Goal: Task Accomplishment & Management: Manage account settings

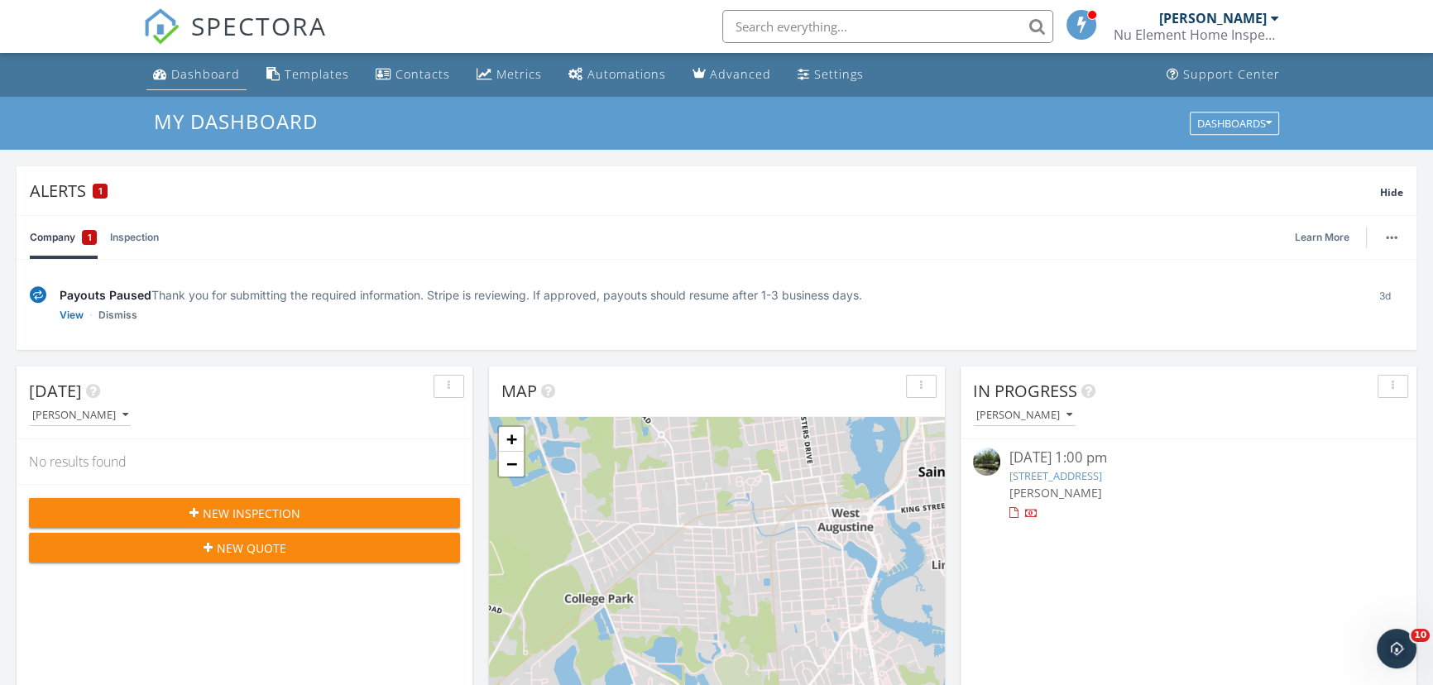
click at [189, 71] on div "Dashboard" at bounding box center [205, 74] width 69 height 16
click at [209, 79] on div "Dashboard" at bounding box center [205, 74] width 69 height 16
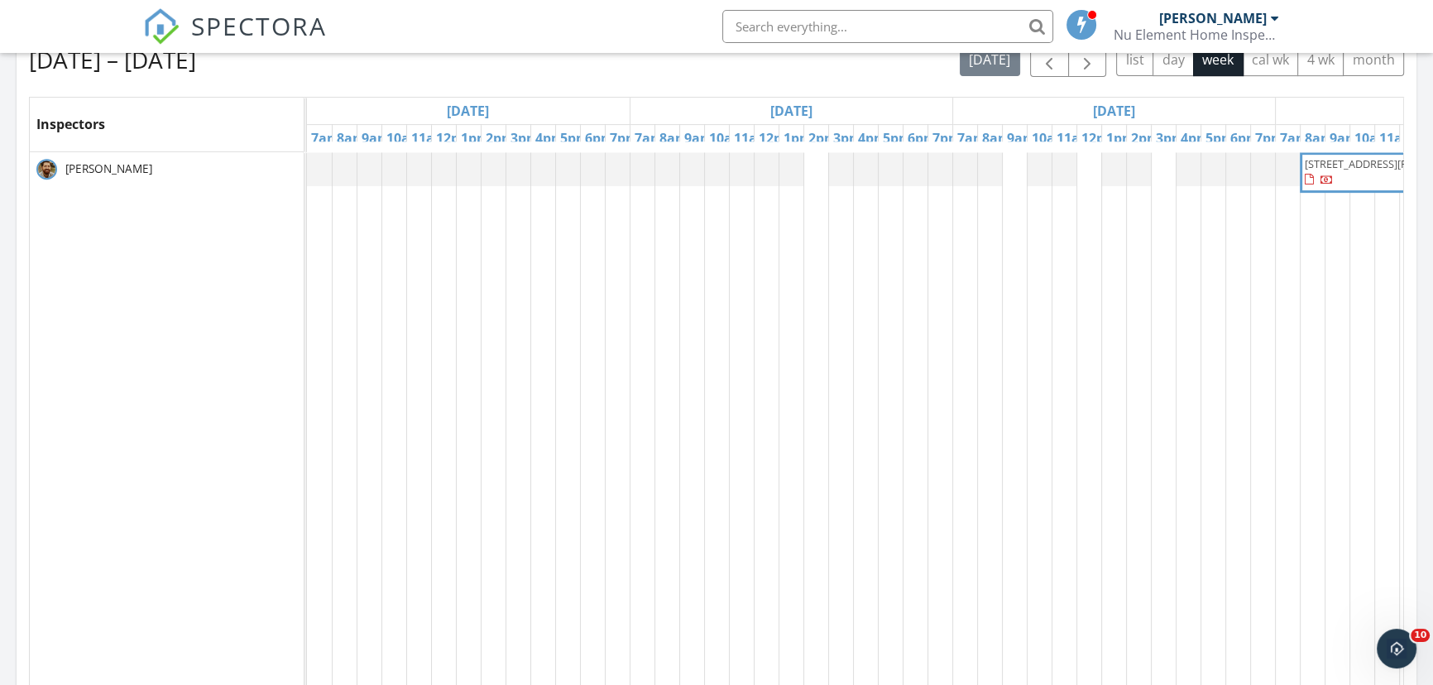
scroll to position [856, 0]
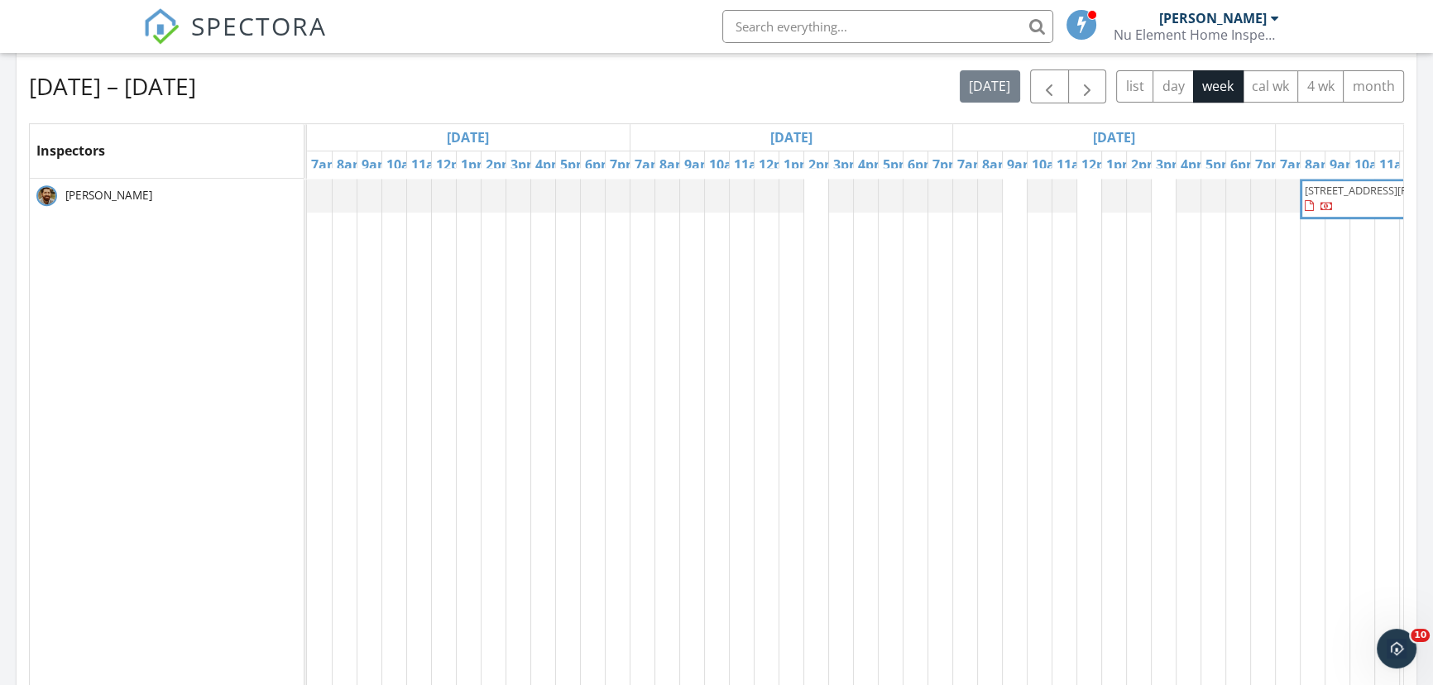
click at [817, 196] on div "1005 E Elizabeth St, Fort Collins 80524" at bounding box center [1436, 488] width 2258 height 619
click at [812, 157] on link "Event" at bounding box center [813, 154] width 85 height 26
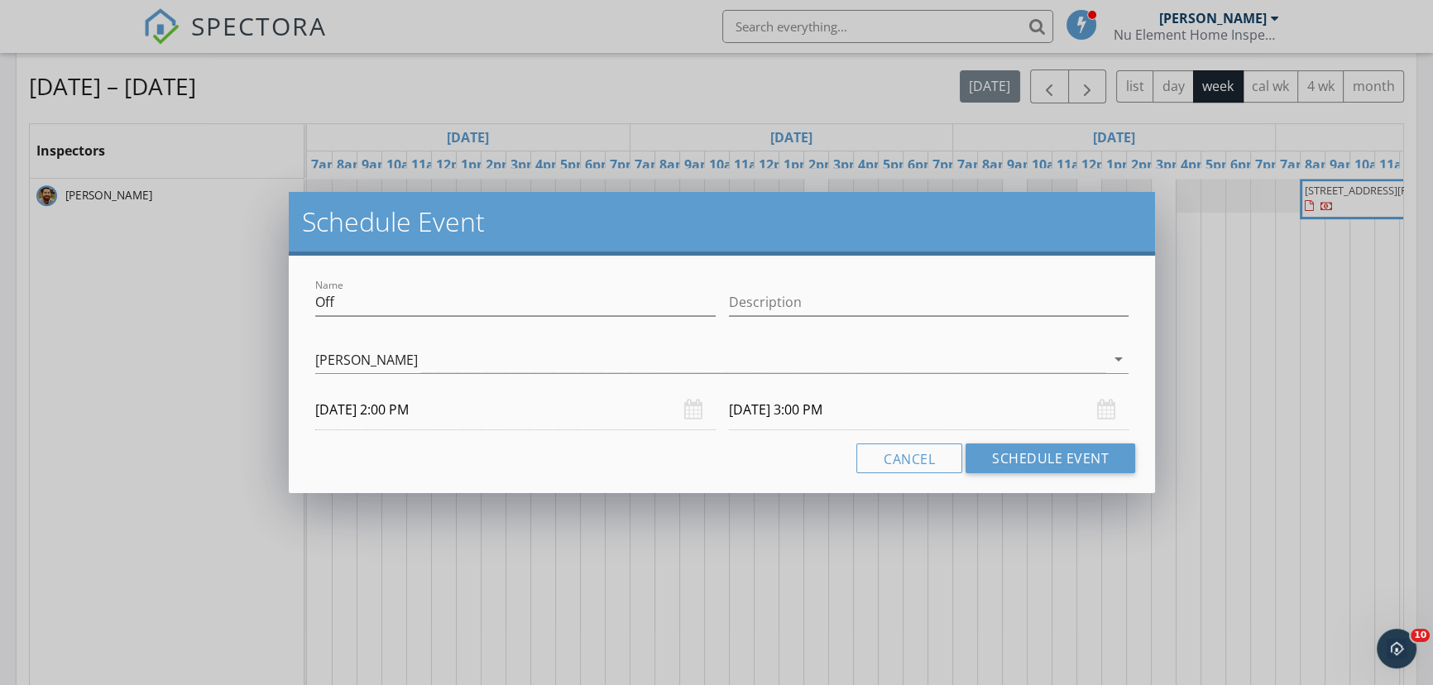
click at [1065, 472] on div "Name Off Description Geoffrey Miller arrow_drop_down 09/29/2025 2:00 PM 09/29/2…" at bounding box center [722, 374] width 866 height 237
click at [1067, 462] on button "Schedule Event" at bounding box center [1050, 458] width 170 height 30
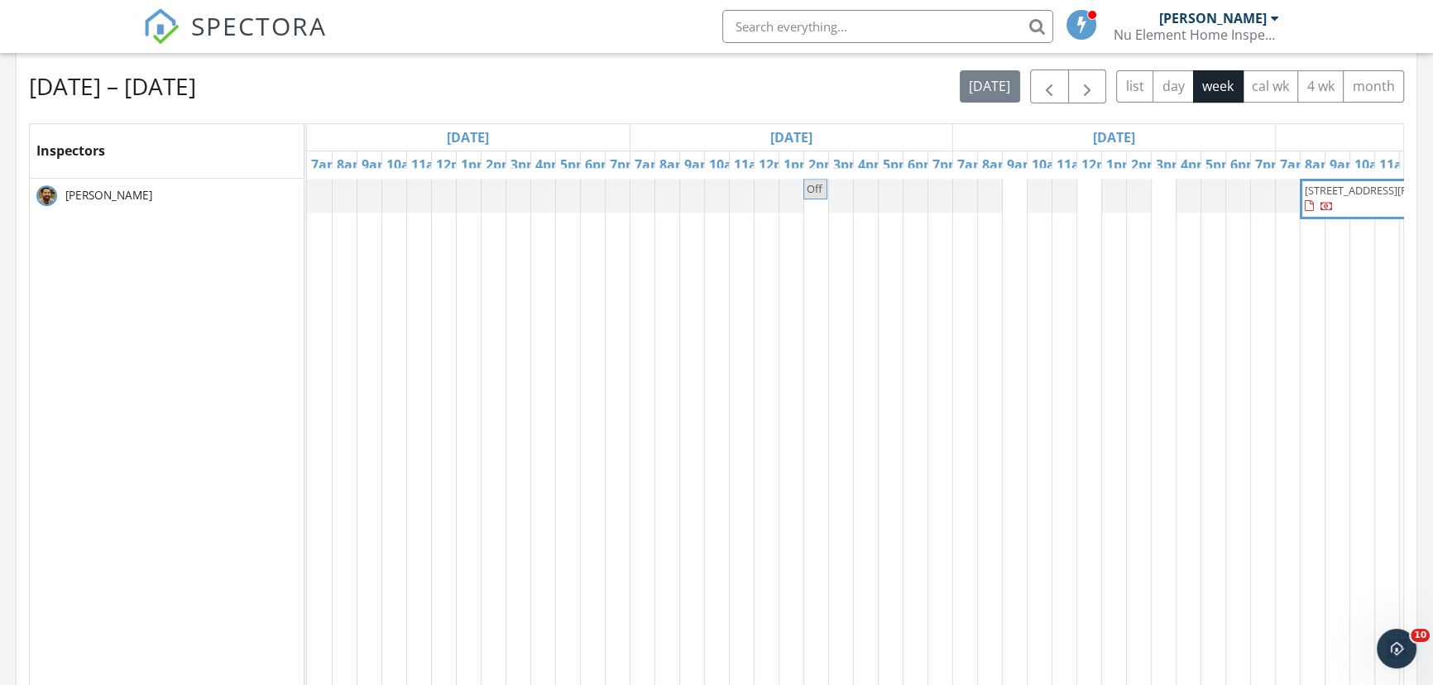
click at [1009, 189] on div "Off 1005 E Elizabeth St, Fort Collins 80524" at bounding box center [1436, 488] width 2258 height 619
click at [1009, 189] on div "Inspection Event Cancel" at bounding box center [1012, 148] width 100 height 87
click at [1015, 150] on link "Event" at bounding box center [1012, 148] width 85 height 26
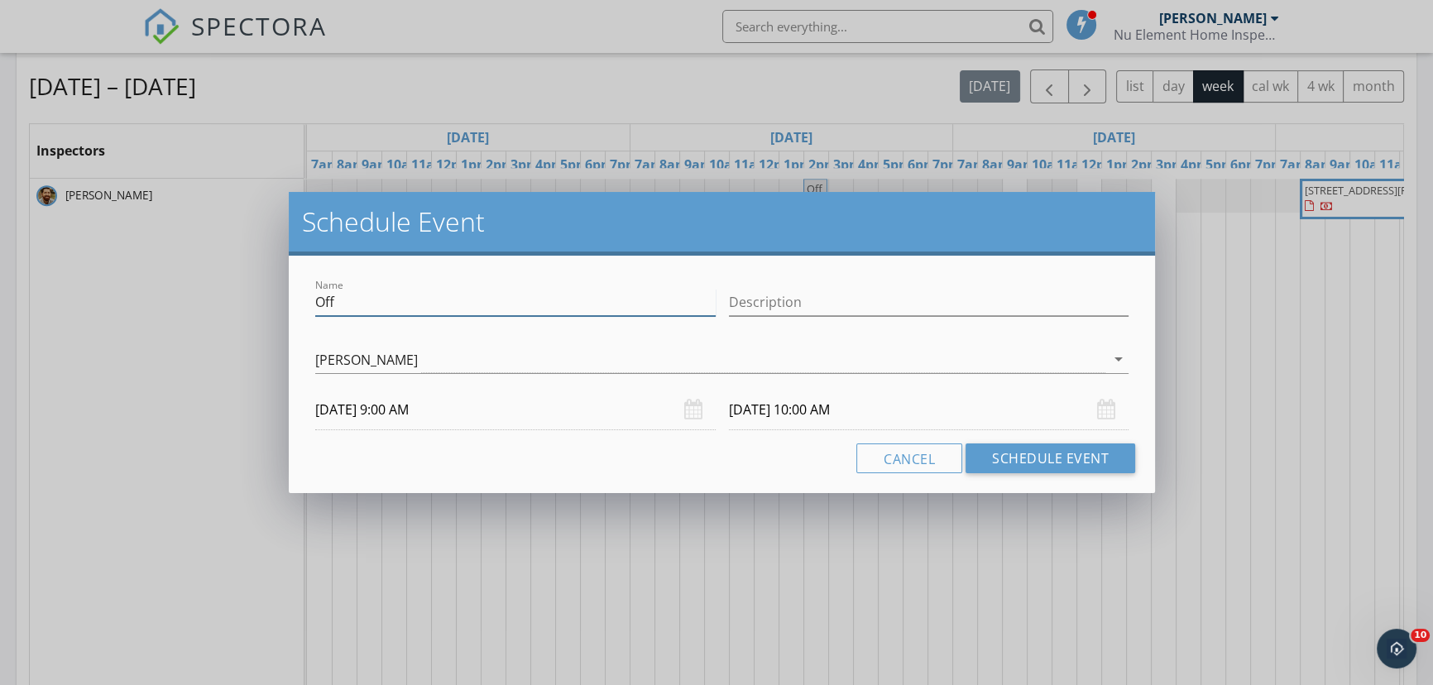
click at [256, 308] on div "Schedule Event Name Off Description Geoffrey Miller arrow_drop_down 09/30/2025 …" at bounding box center [716, 342] width 1433 height 685
click at [315, 306] on input "Hold for Christine Matthaei" at bounding box center [515, 302] width 400 height 27
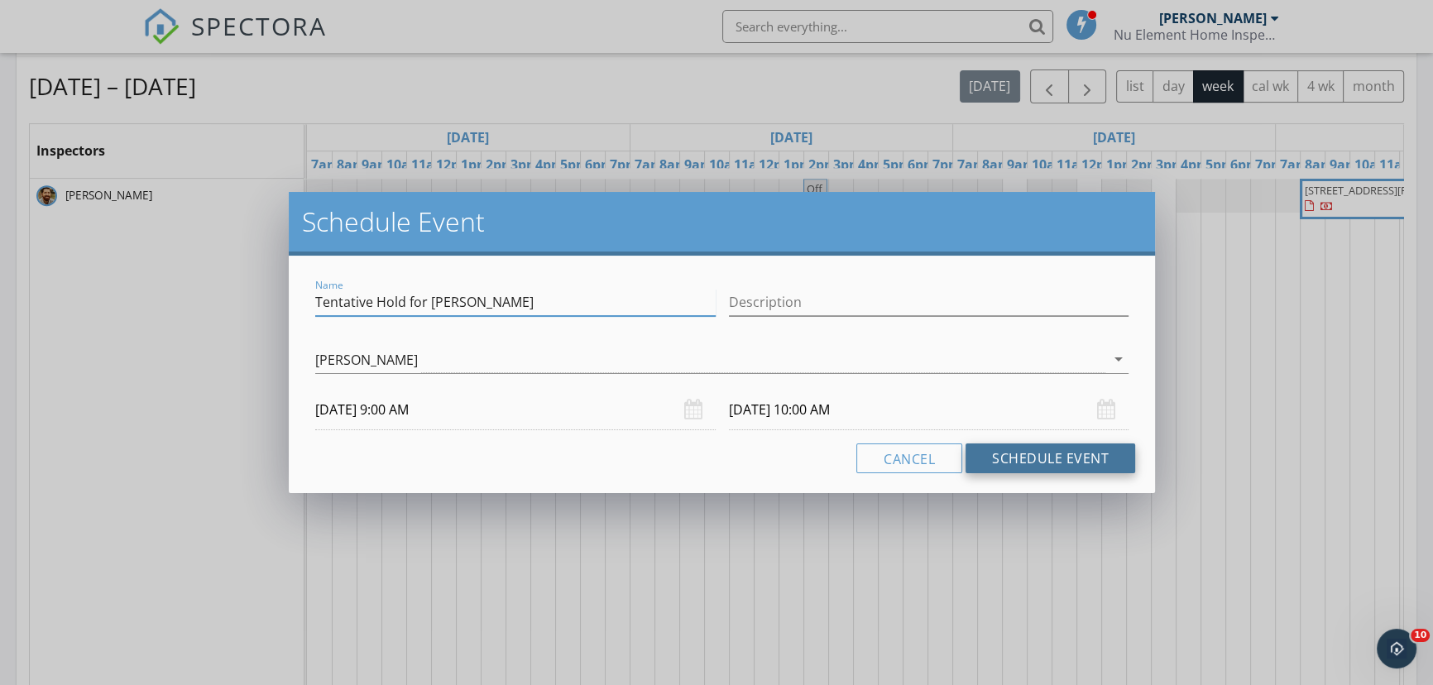
type input "Tentative Hold for Christine Matthaei"
click at [1027, 450] on button "Schedule Event" at bounding box center [1050, 458] width 170 height 30
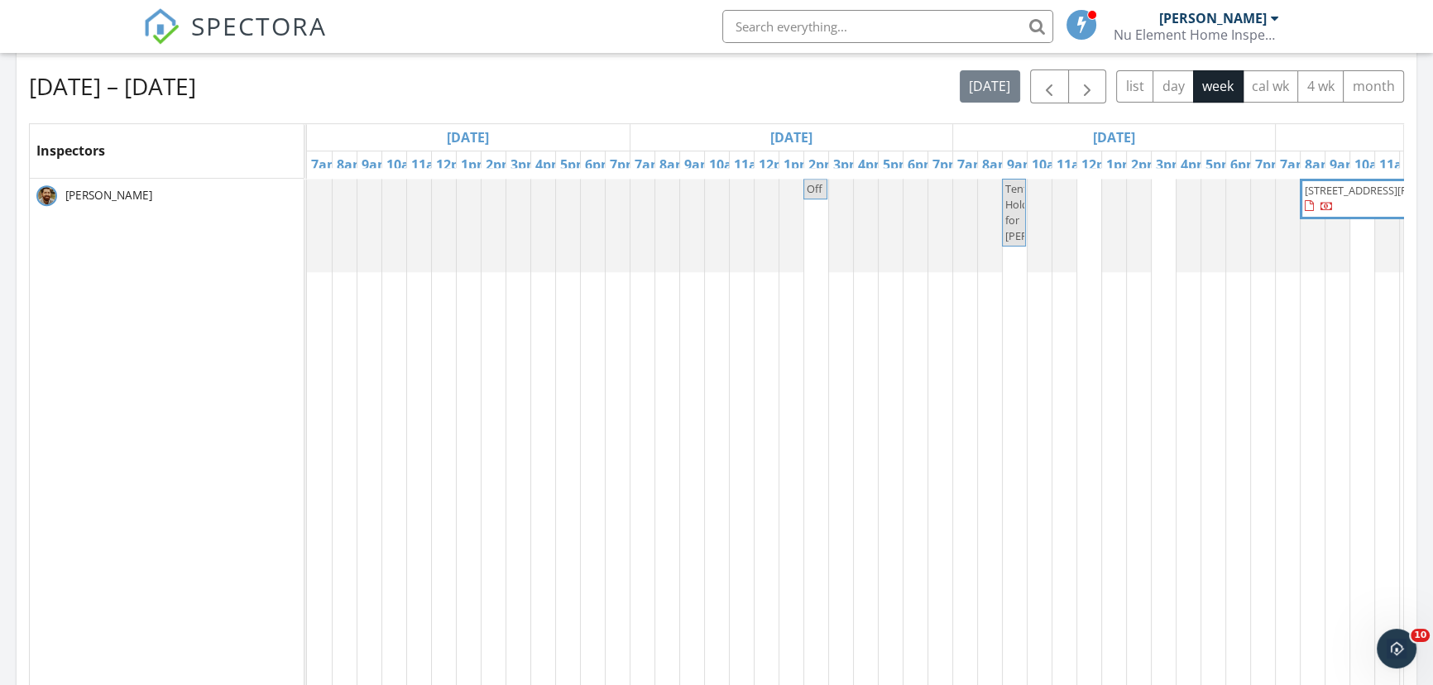
click at [1086, 189] on div "Off Tentative Hold for Christine Matthaei 1005 E Elizabeth St, Fort Collins 805…" at bounding box center [1436, 488] width 2258 height 619
click at [1087, 151] on link "Event" at bounding box center [1086, 146] width 85 height 26
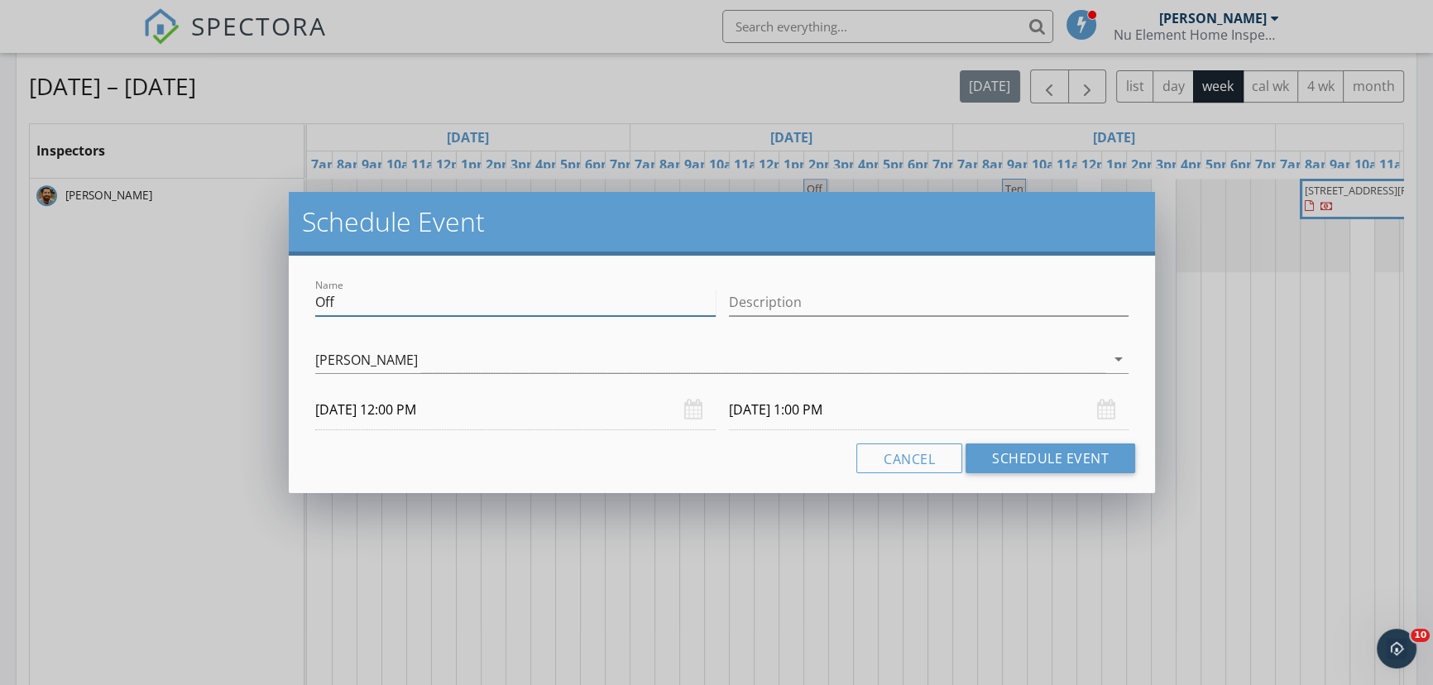
drag, startPoint x: 382, startPoint y: 299, endPoint x: 157, endPoint y: 293, distance: 225.1
click at [157, 293] on div "Schedule Event Name Off Description Geoffrey Miller arrow_drop_down 09/30/2025 …" at bounding box center [716, 342] width 1433 height 685
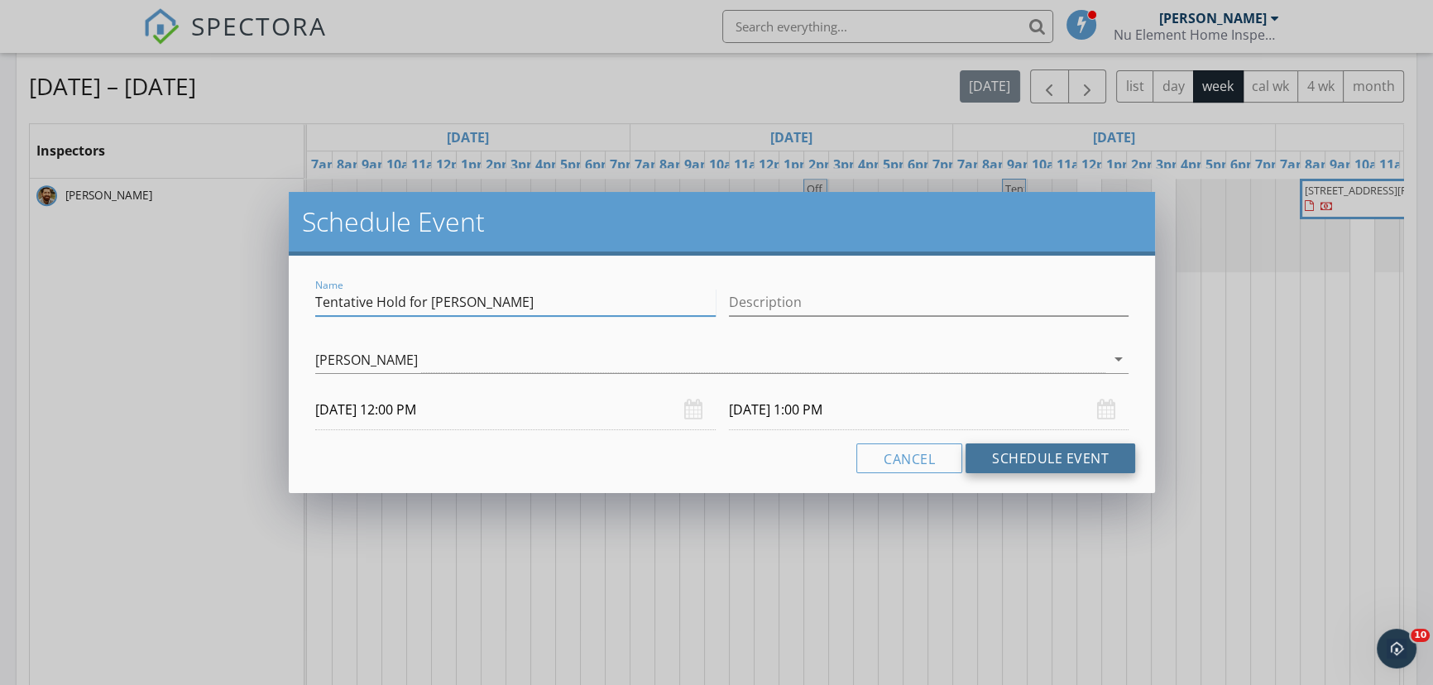
type input "Tentative Hold for Gabe Kling"
click at [1070, 461] on button "Schedule Event" at bounding box center [1050, 458] width 170 height 30
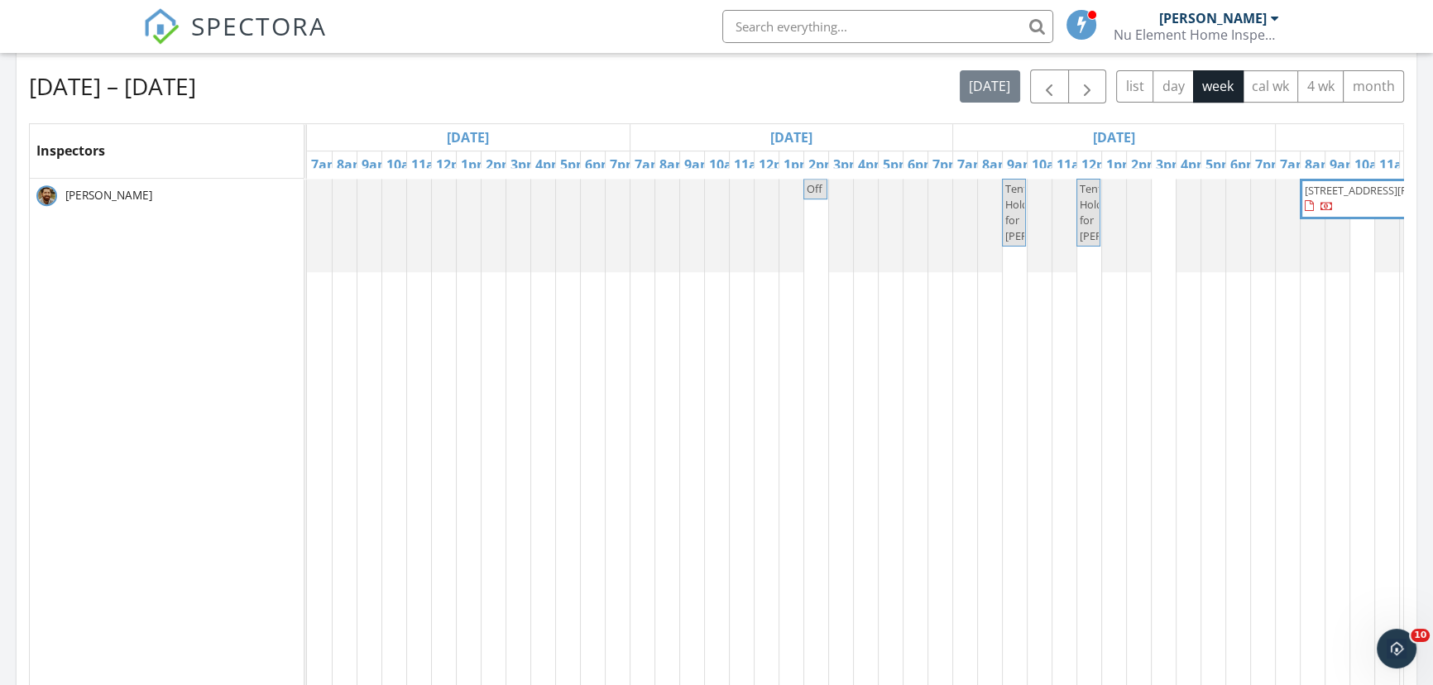
click at [1194, 33] on div "Nu Element Home Inspection, LLC" at bounding box center [1196, 34] width 165 height 17
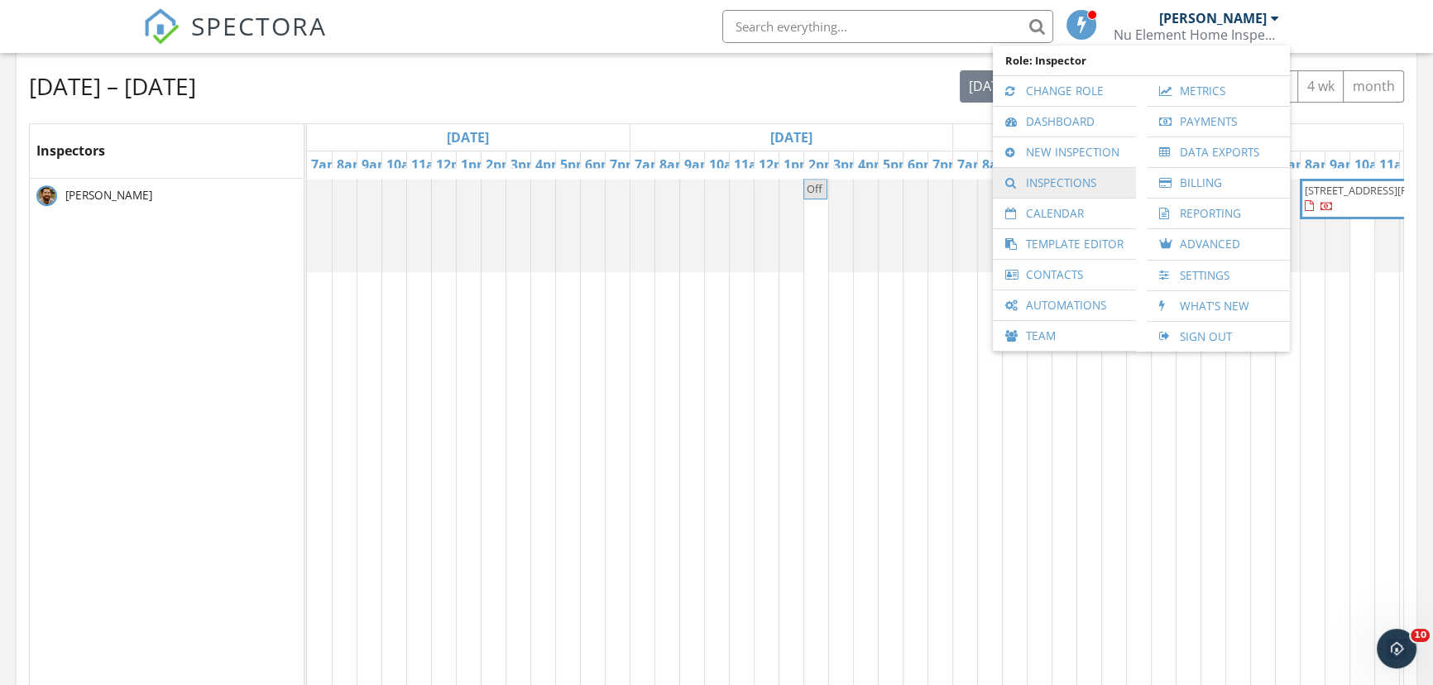
click at [1066, 188] on link "Inspections" at bounding box center [1064, 183] width 127 height 30
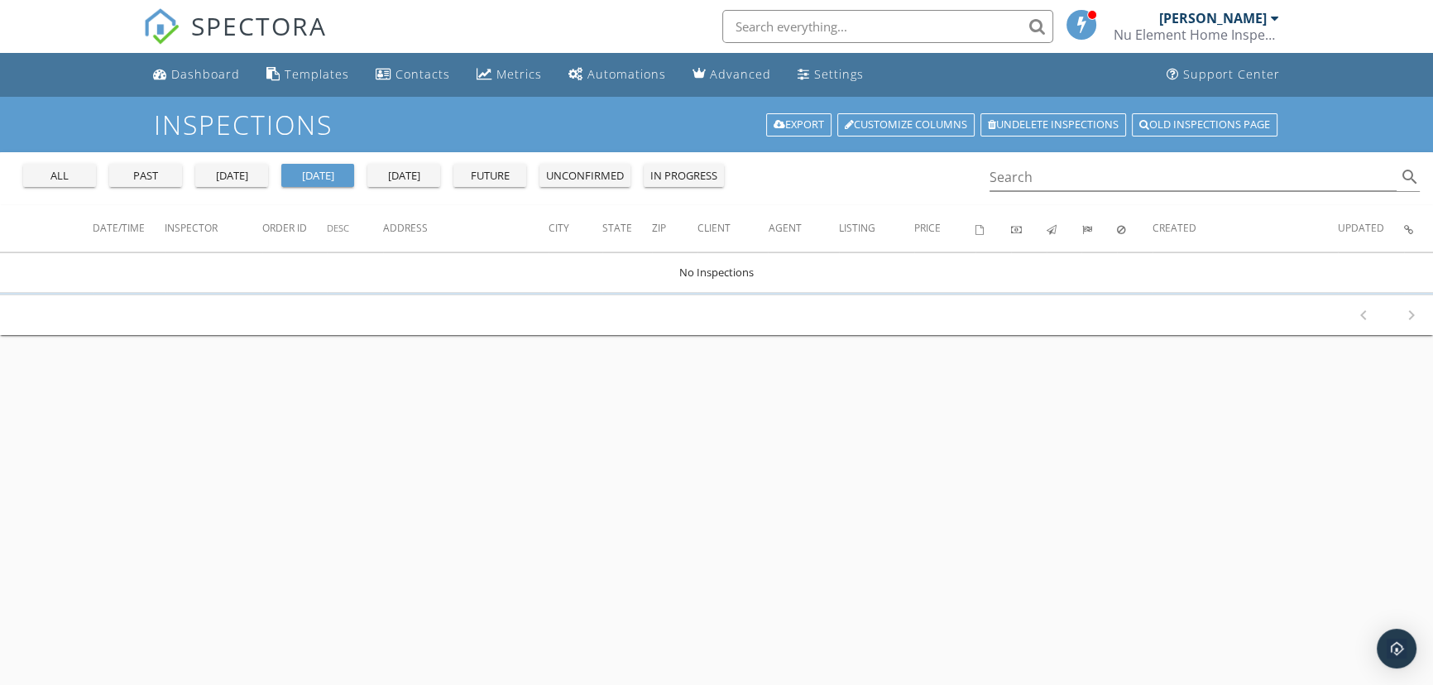
click at [142, 180] on div "past" at bounding box center [146, 176] width 60 height 17
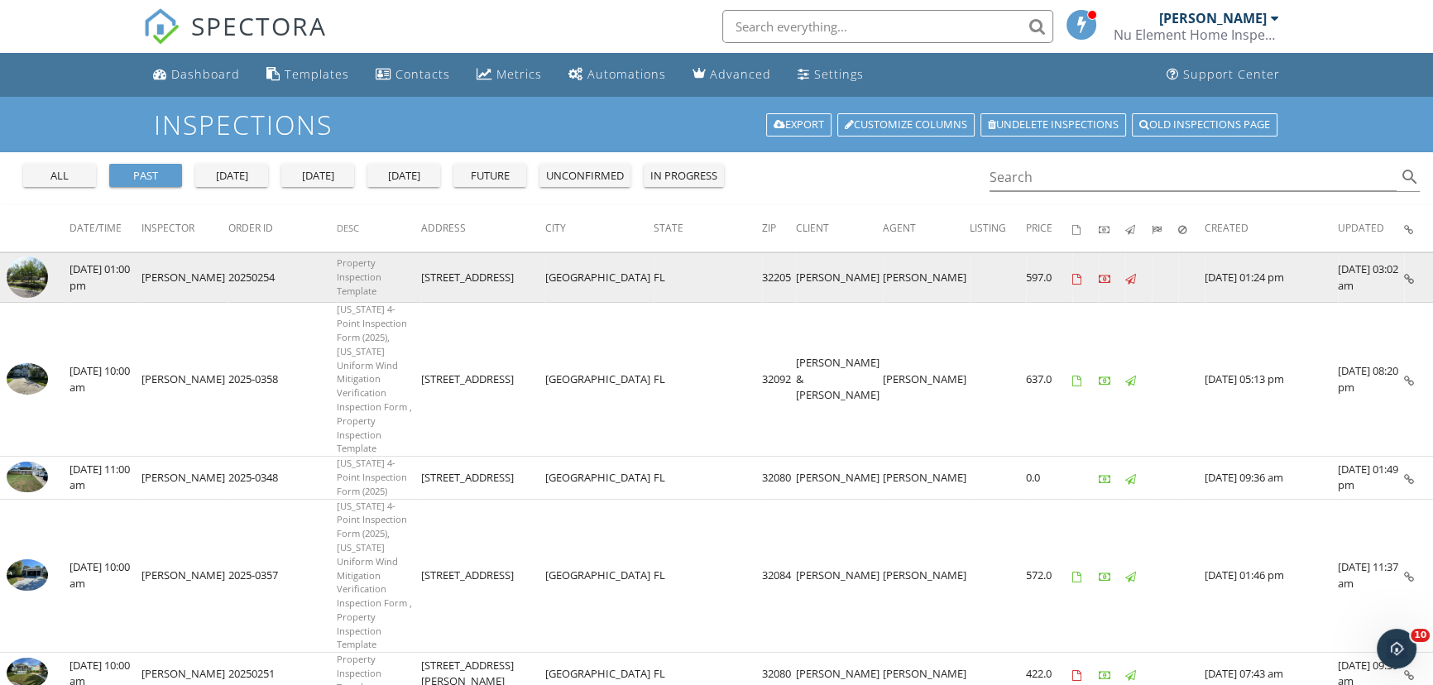
click at [44, 281] on img at bounding box center [27, 276] width 41 height 41
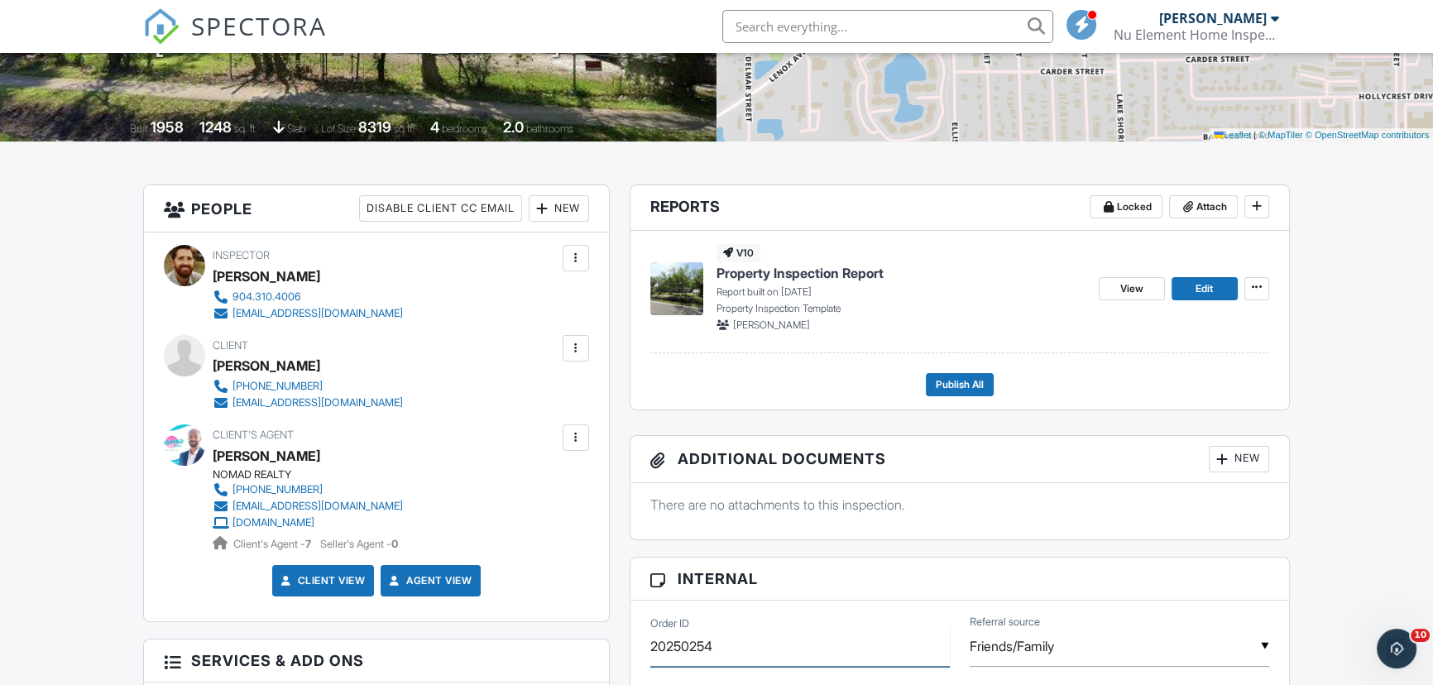
drag, startPoint x: 738, startPoint y: 650, endPoint x: 550, endPoint y: 642, distance: 188.0
paste input "-0360"
type input "2025-0360"
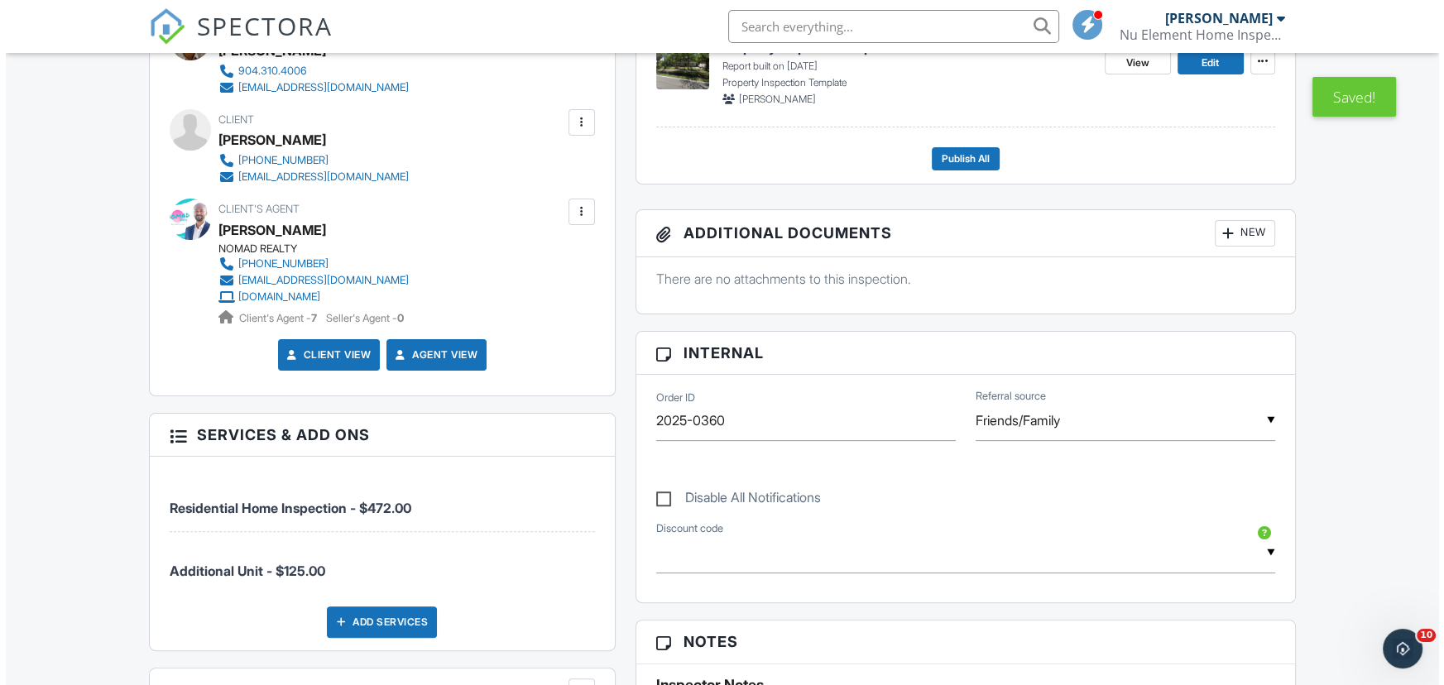
scroll to position [300, 0]
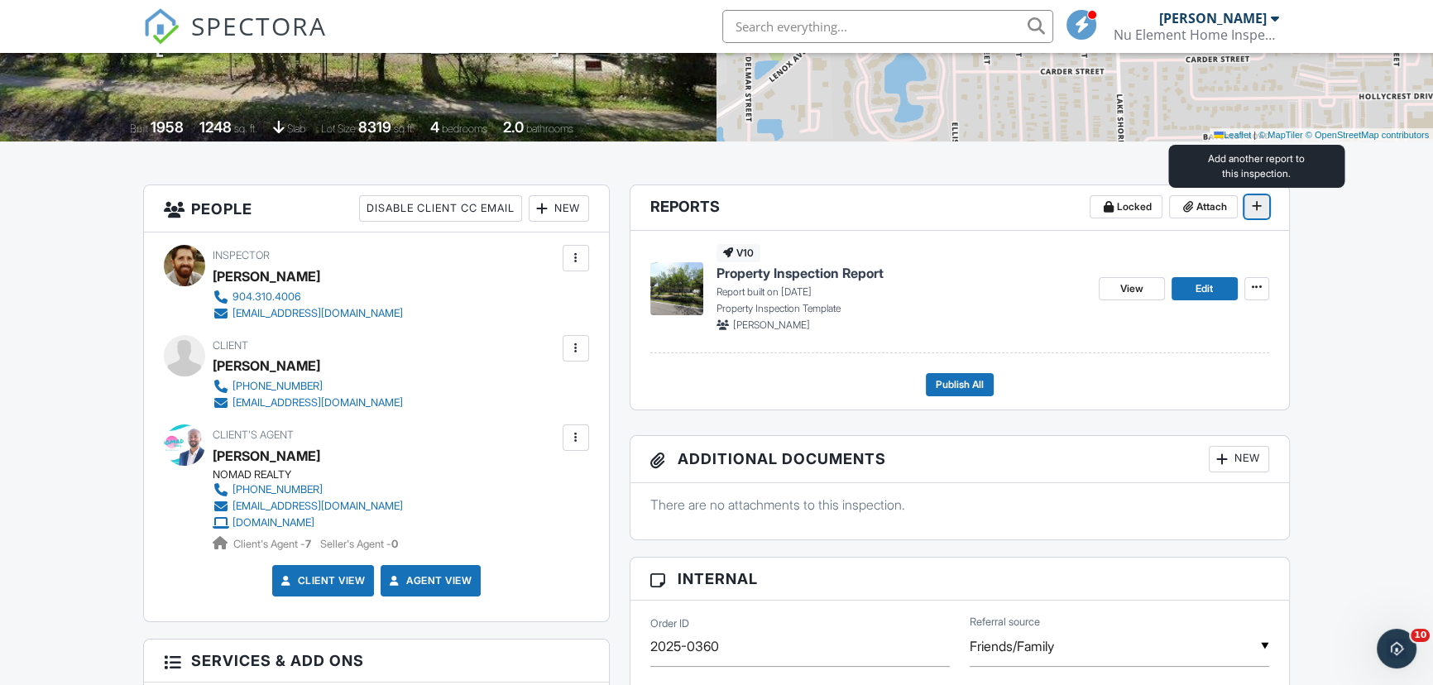
click at [1254, 204] on icon at bounding box center [1257, 206] width 10 height 12
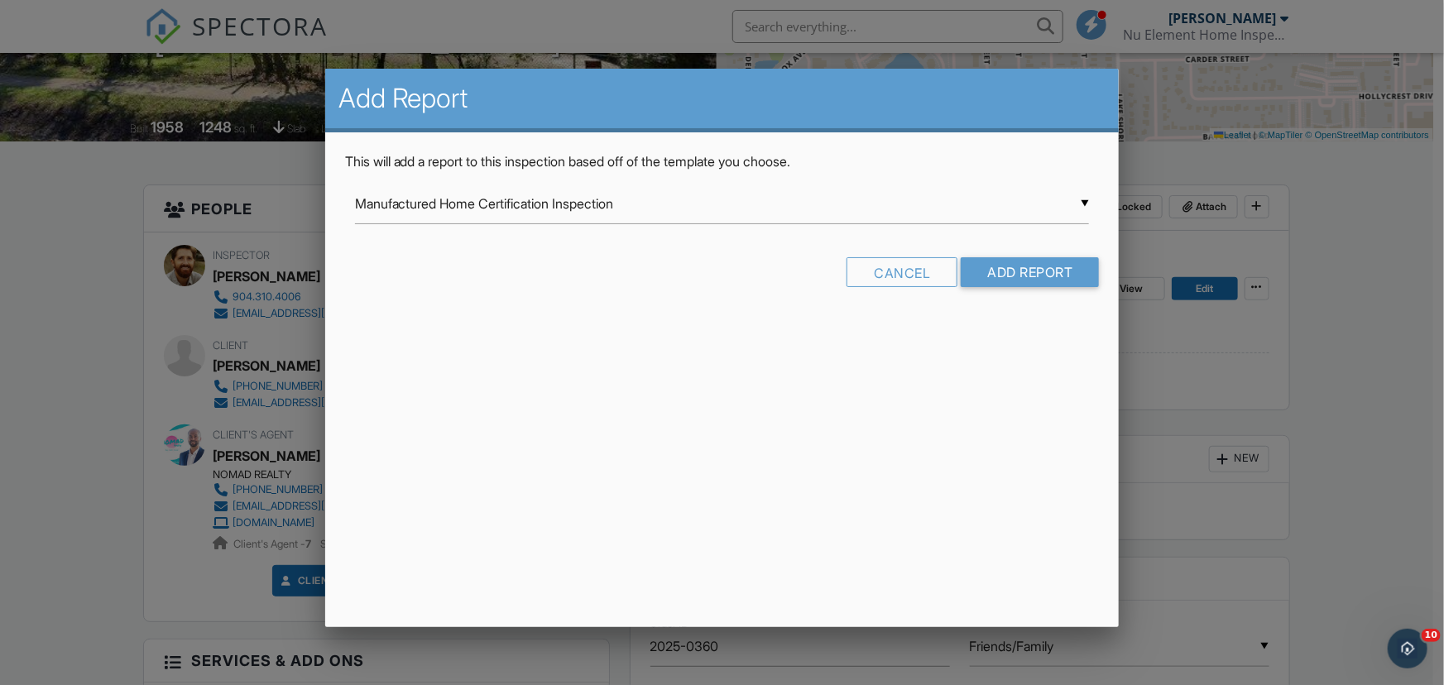
click at [670, 201] on div "▼ Manufactured Home Certification Inspection Manufactured Home Certification In…" at bounding box center [722, 204] width 735 height 41
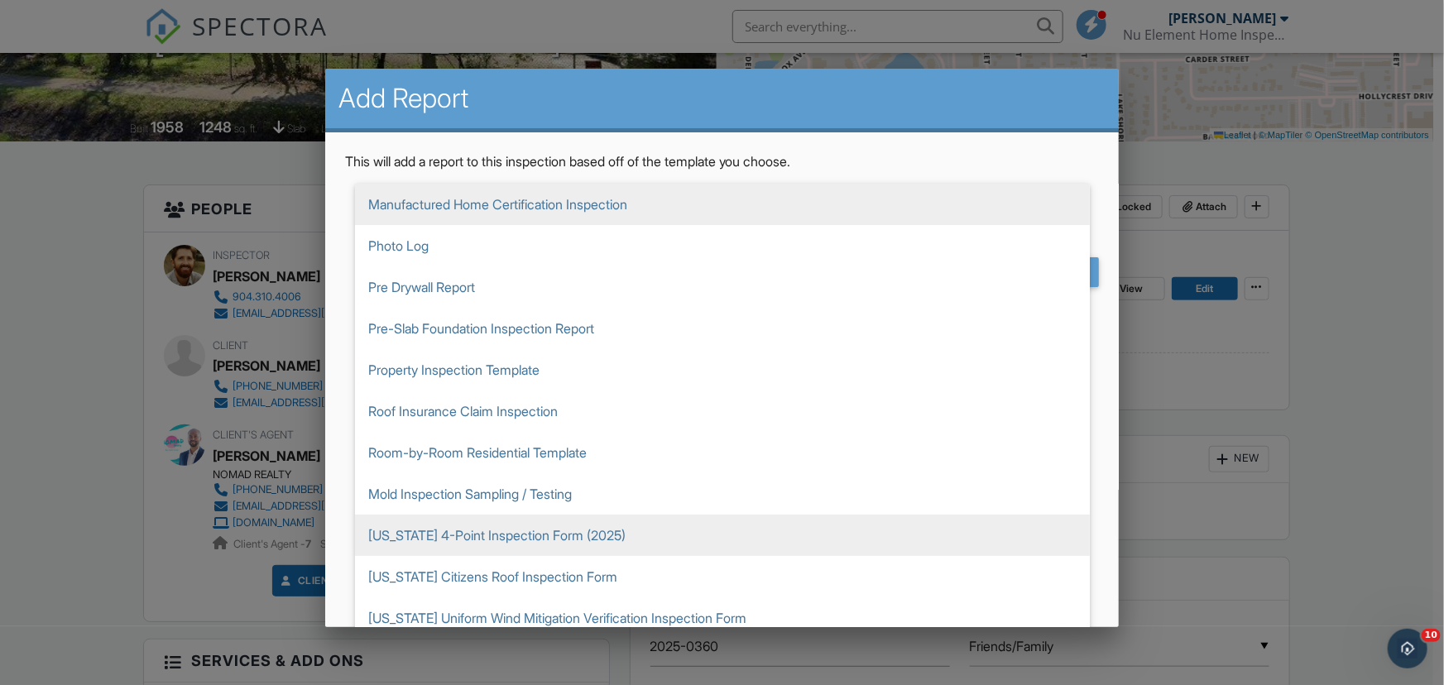
click at [544, 529] on span "[US_STATE] 4-Point Inspection Form (2025)" at bounding box center [722, 535] width 735 height 41
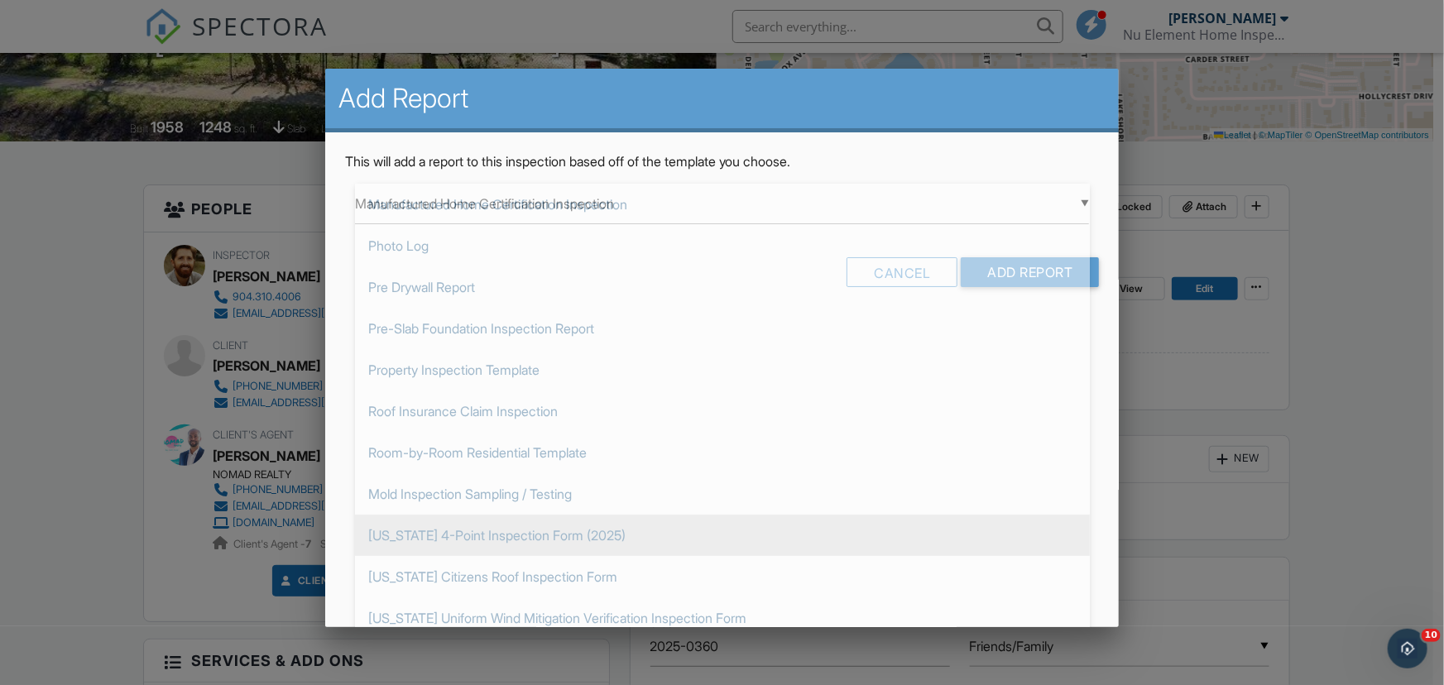
type input "[US_STATE] 4-Point Inspection Form (2025)"
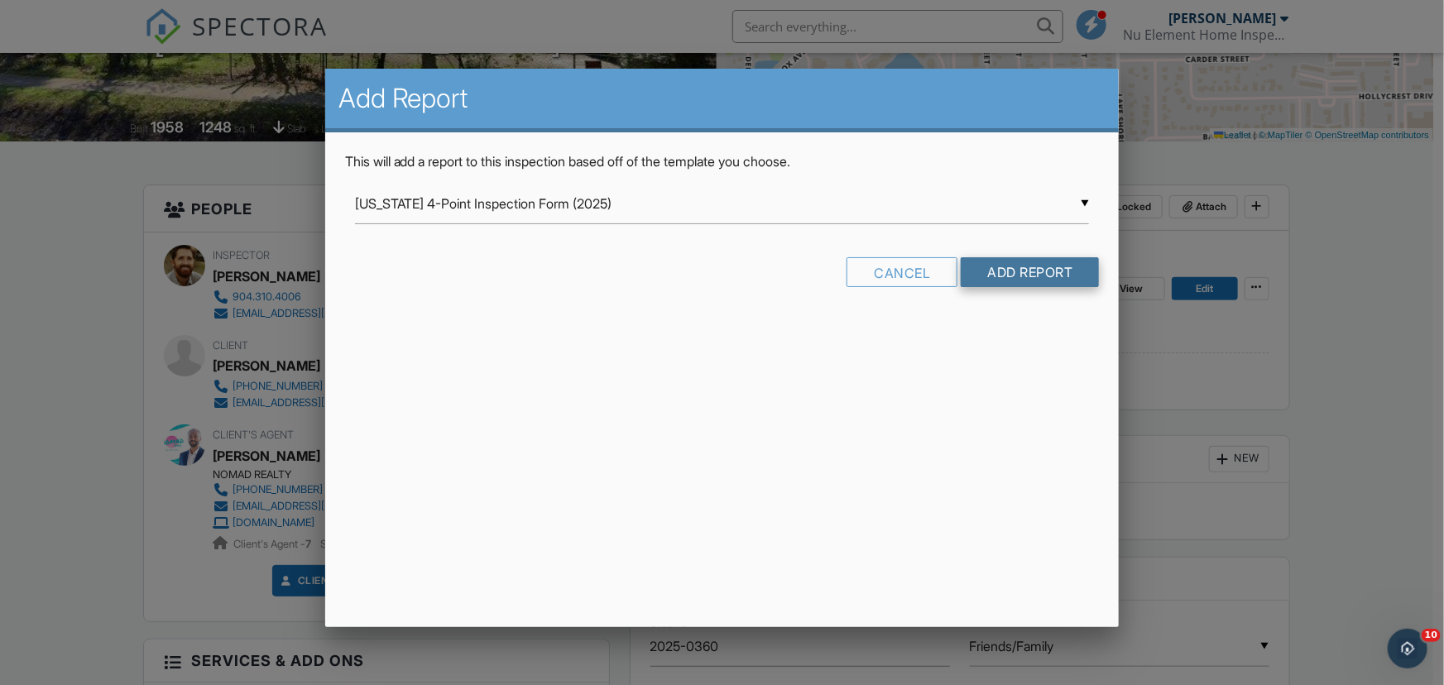
click at [1017, 258] on input "Add Report" at bounding box center [1029, 272] width 138 height 30
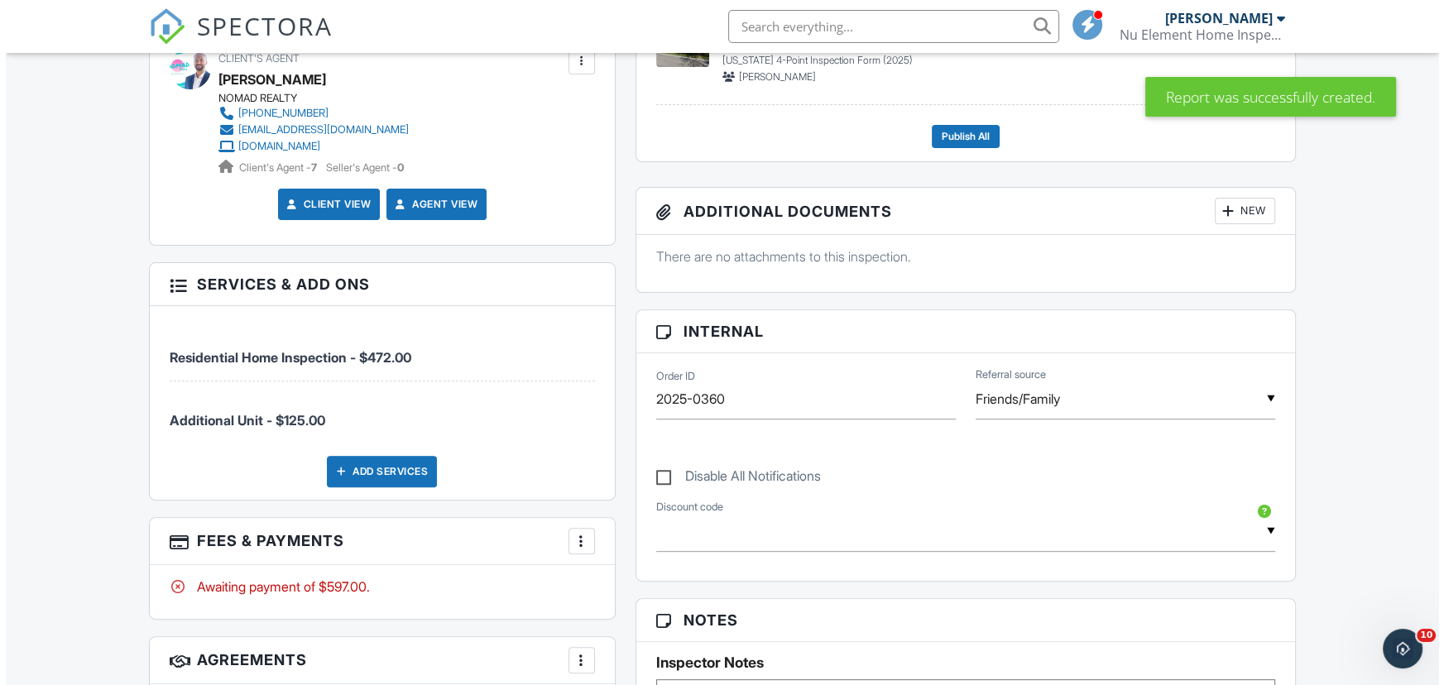
scroll to position [827, 0]
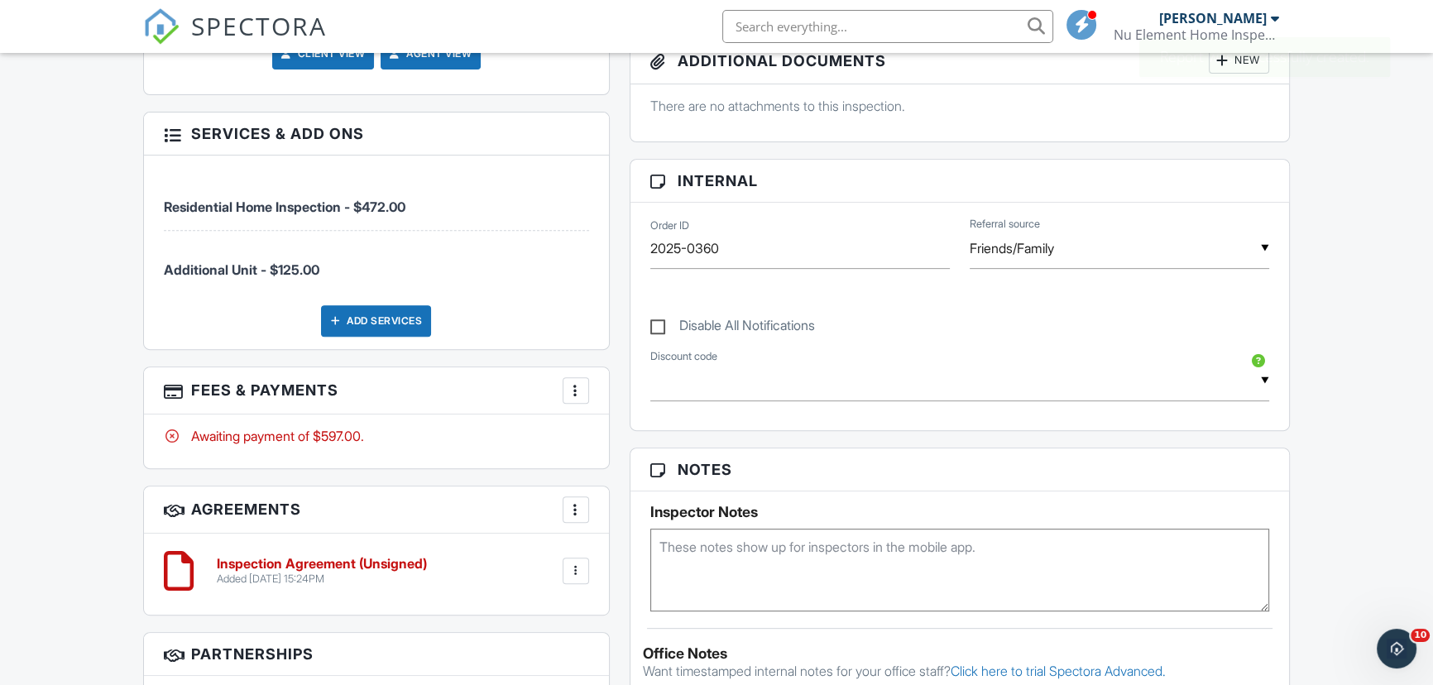
click at [580, 386] on div at bounding box center [576, 390] width 17 height 17
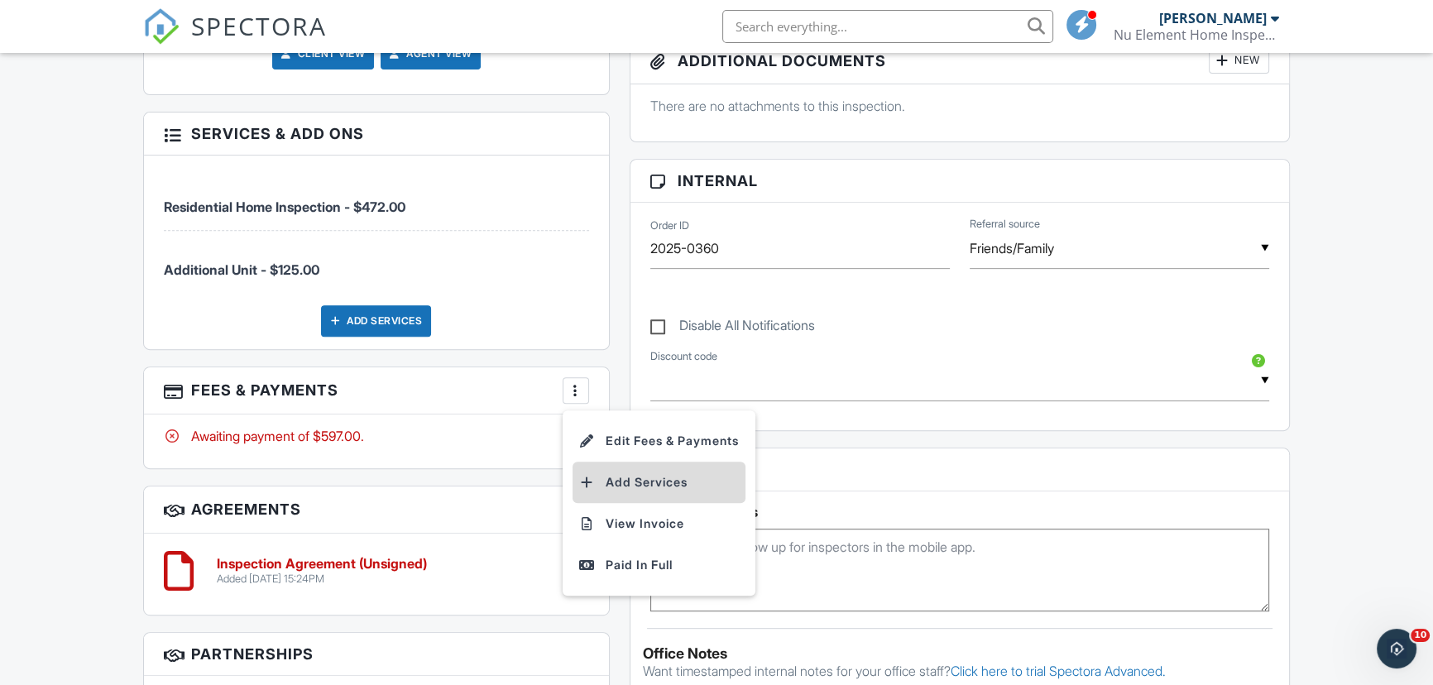
click at [648, 475] on li "Add Services" at bounding box center [658, 482] width 173 height 41
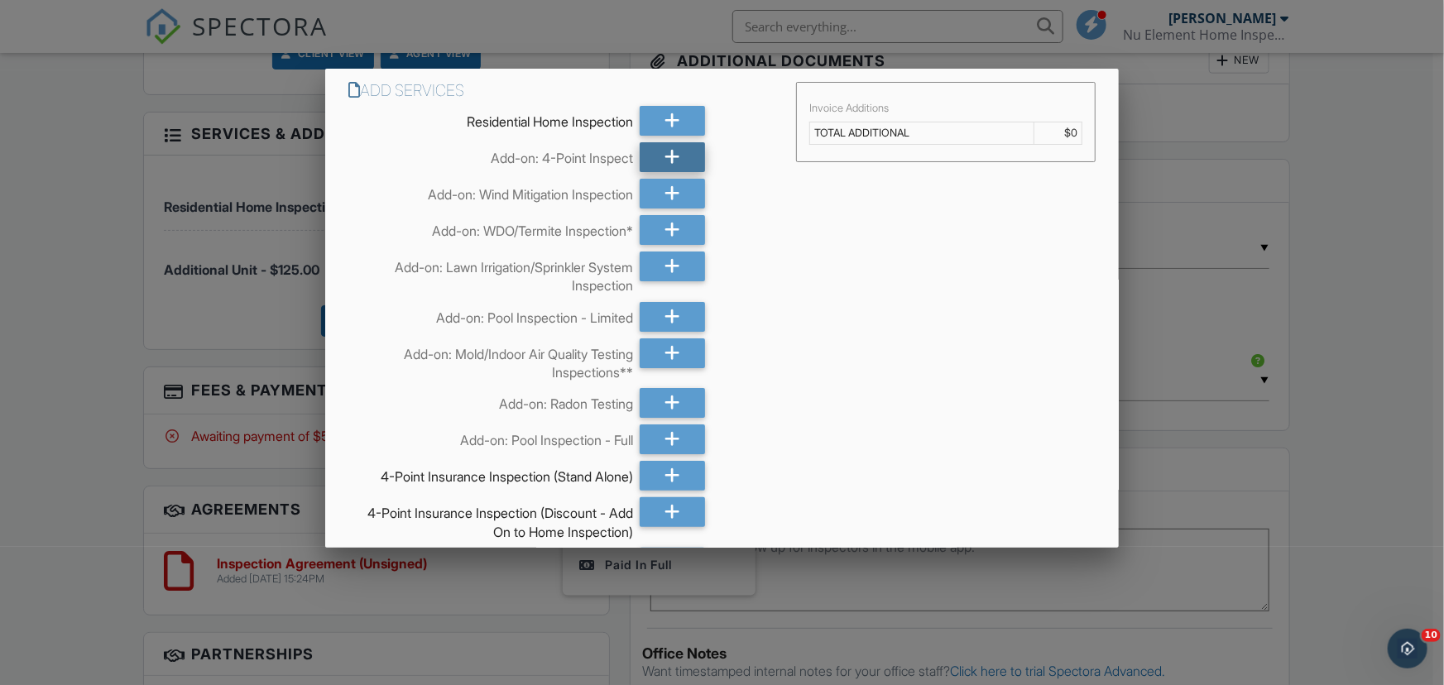
click at [670, 159] on icon at bounding box center [672, 157] width 16 height 30
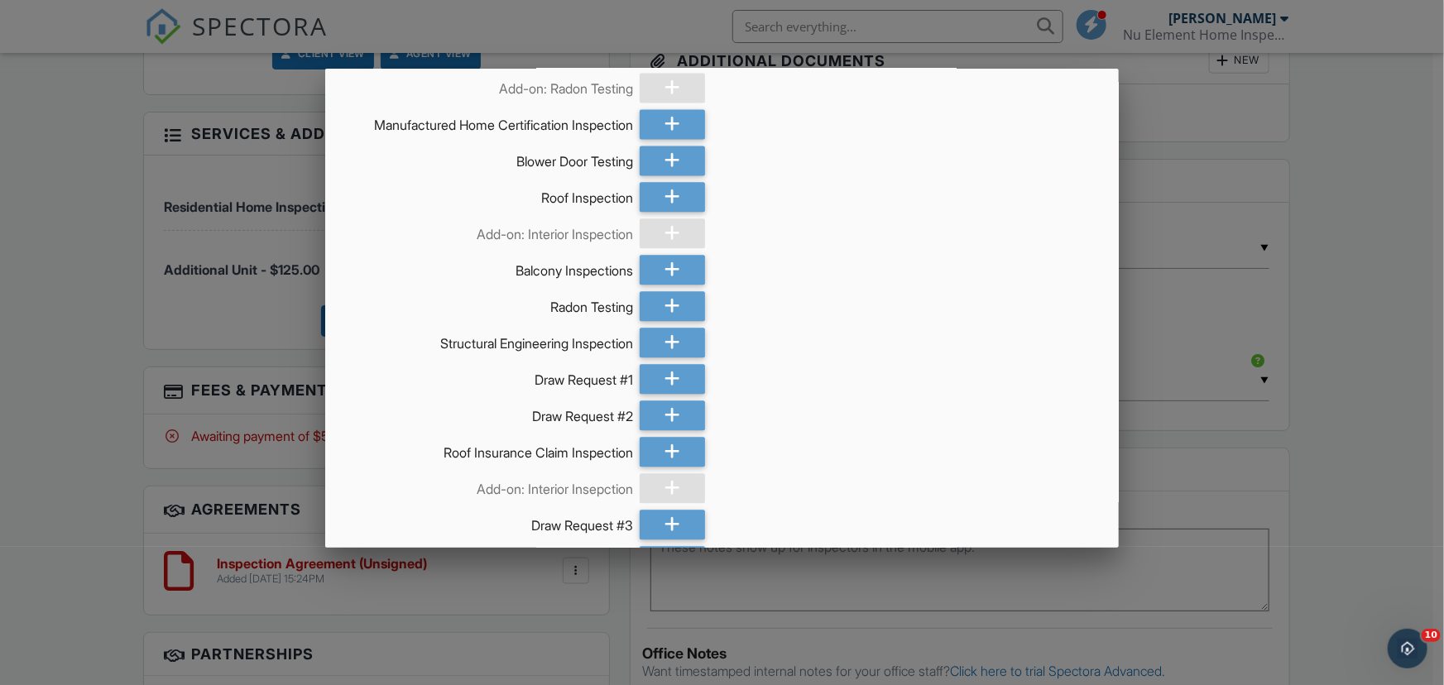
scroll to position [2233, 0]
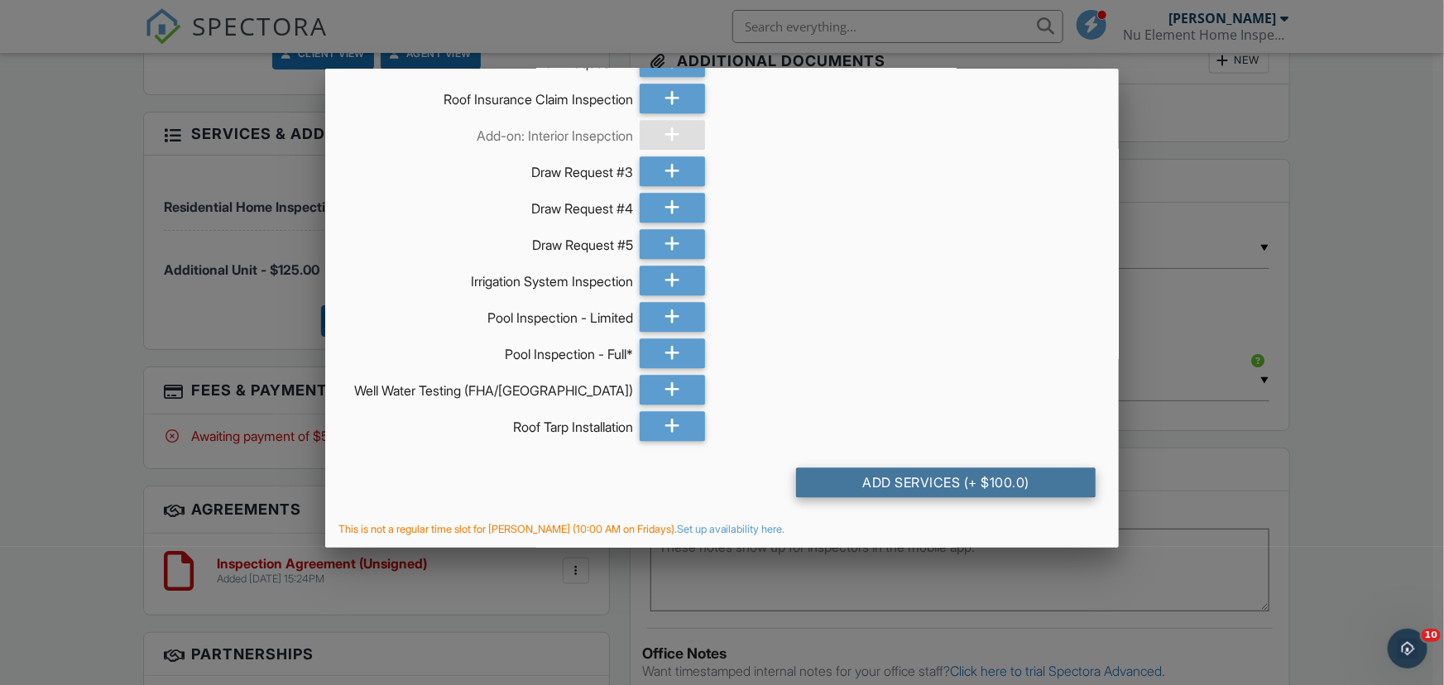
click at [1008, 482] on div "Add Services (+ $100.0)" at bounding box center [946, 482] width 300 height 30
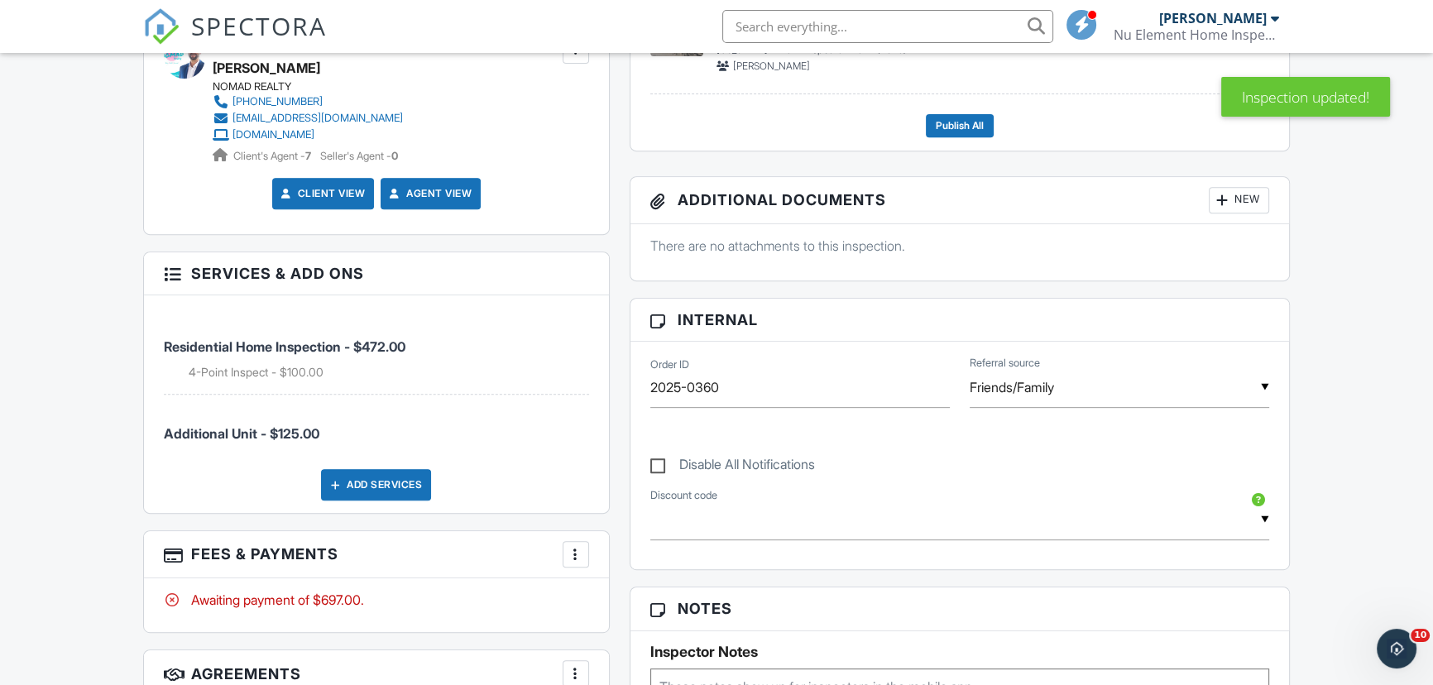
click at [568, 548] on div at bounding box center [576, 554] width 17 height 17
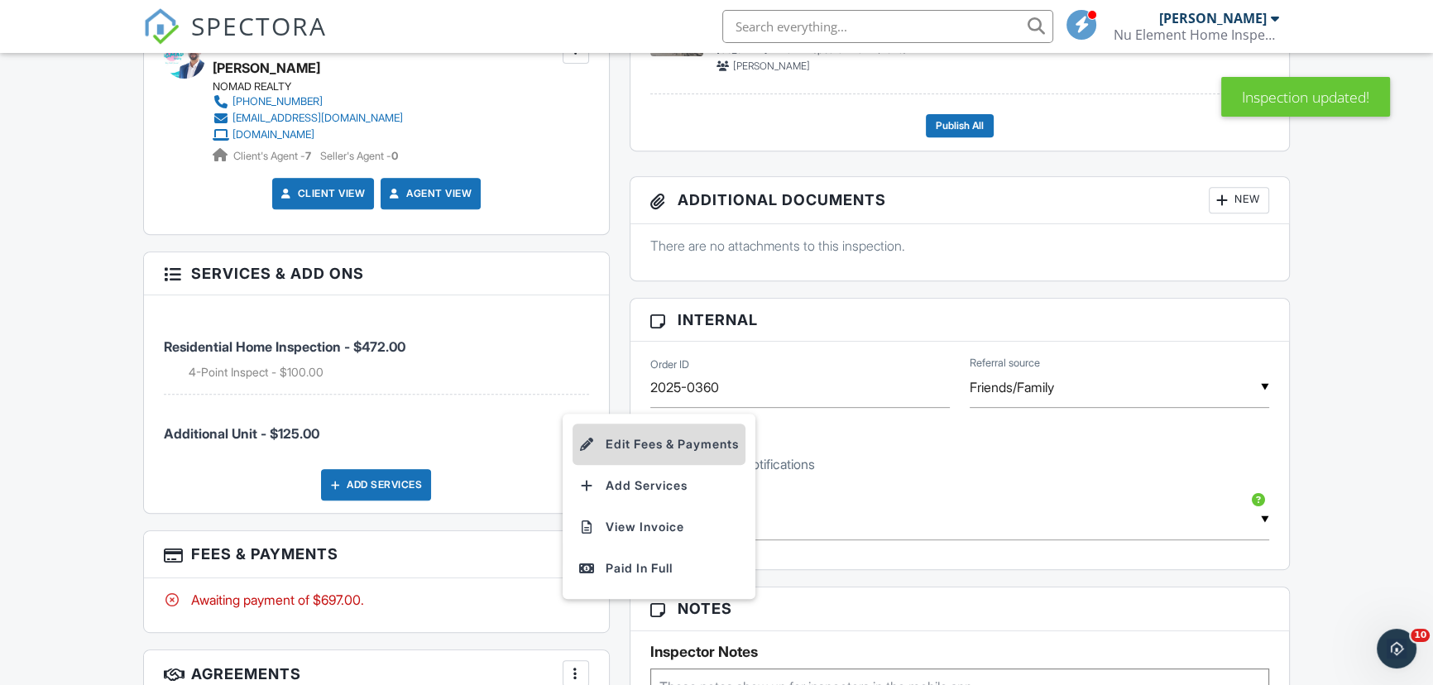
click at [640, 447] on li "Edit Fees & Payments" at bounding box center [658, 444] width 173 height 41
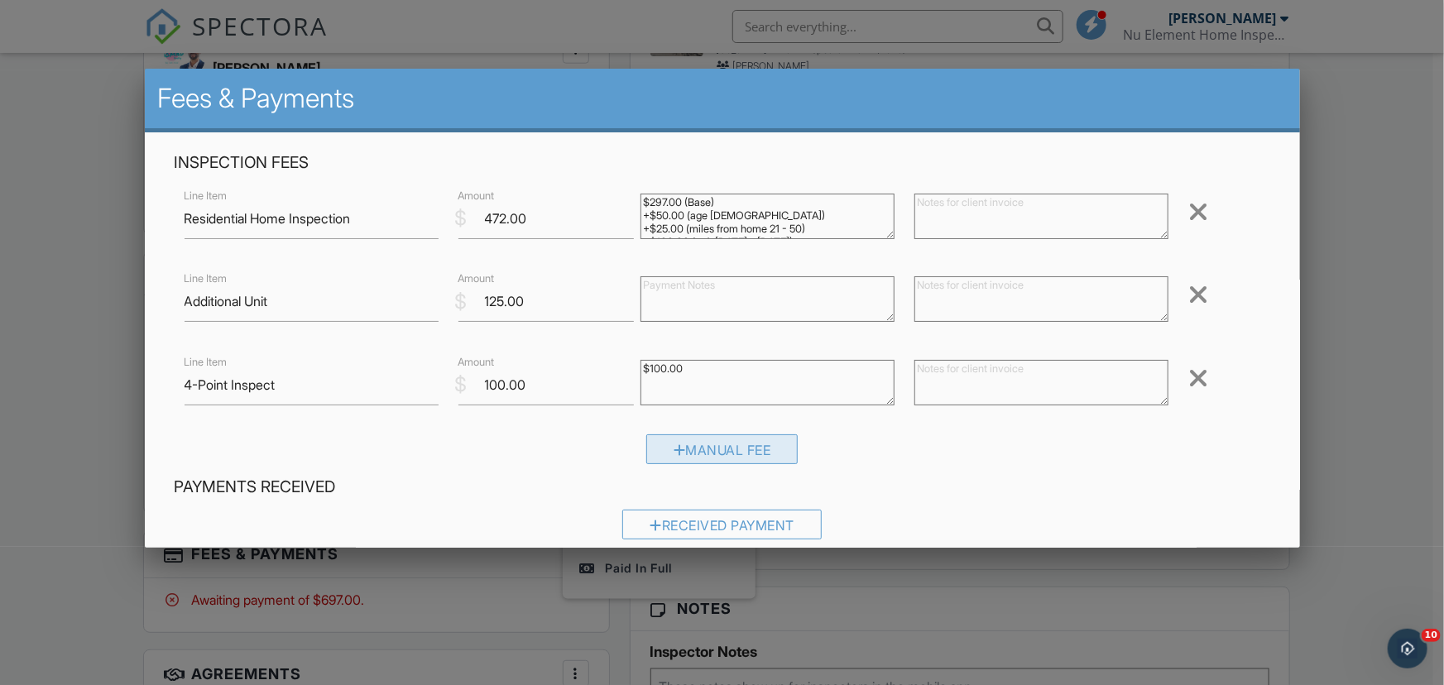
click at [705, 449] on div "Manual Fee" at bounding box center [722, 449] width 152 height 30
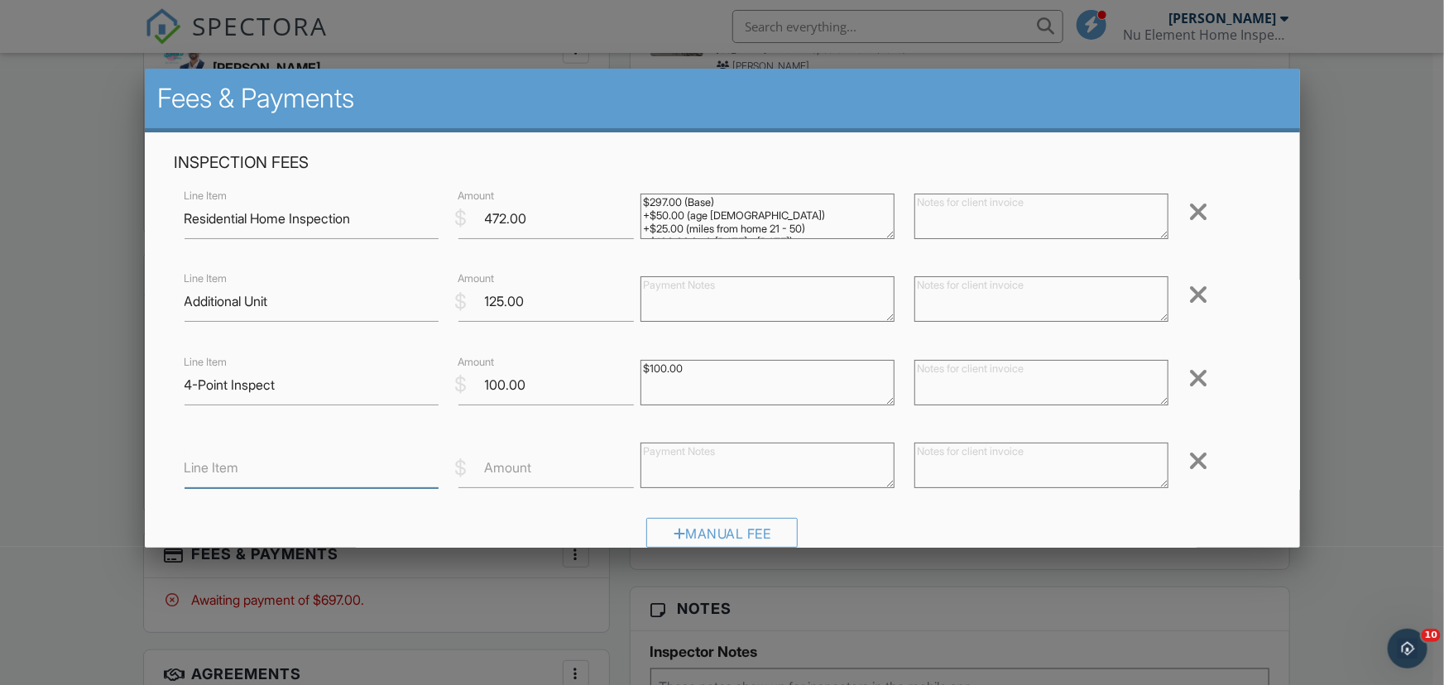
click at [314, 476] on input "Line Item" at bounding box center [311, 468] width 254 height 41
type input "*DISCOUNT - Preferred Client"
click at [535, 474] on input "Amount" at bounding box center [546, 468] width 176 height 41
type input "-100"
click at [1238, 435] on div "Line Item *DISCOUNT - Preferred Client $ Amount -100 Remove" at bounding box center [722, 467] width 1095 height 66
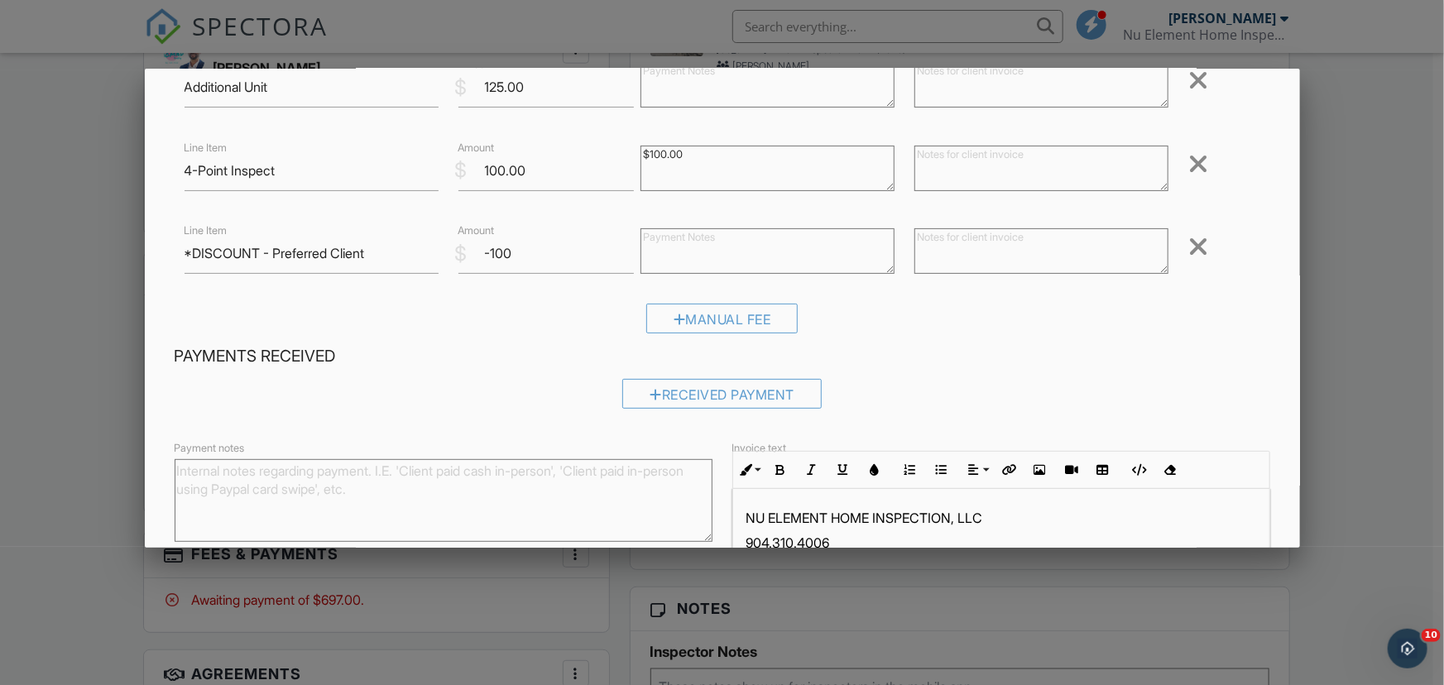
scroll to position [358, 0]
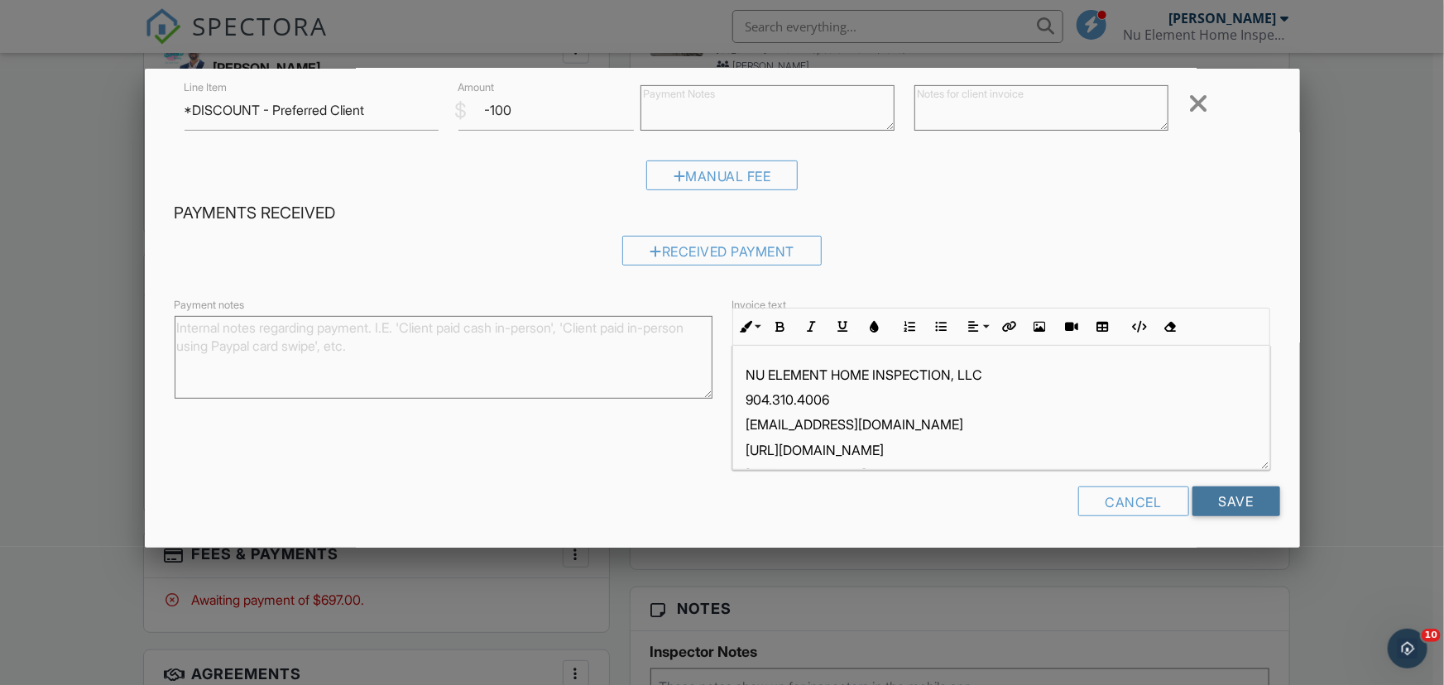
click at [1234, 491] on input "Save" at bounding box center [1236, 501] width 88 height 30
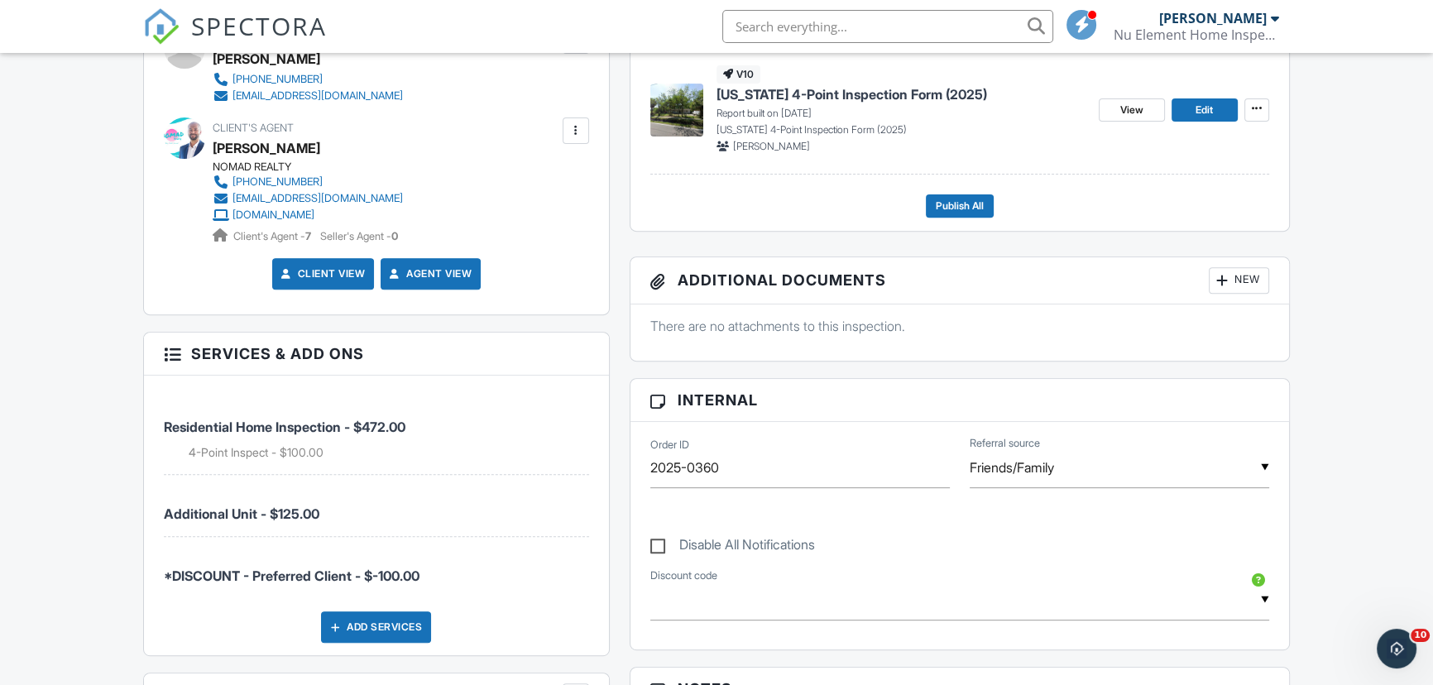
scroll to position [526, 0]
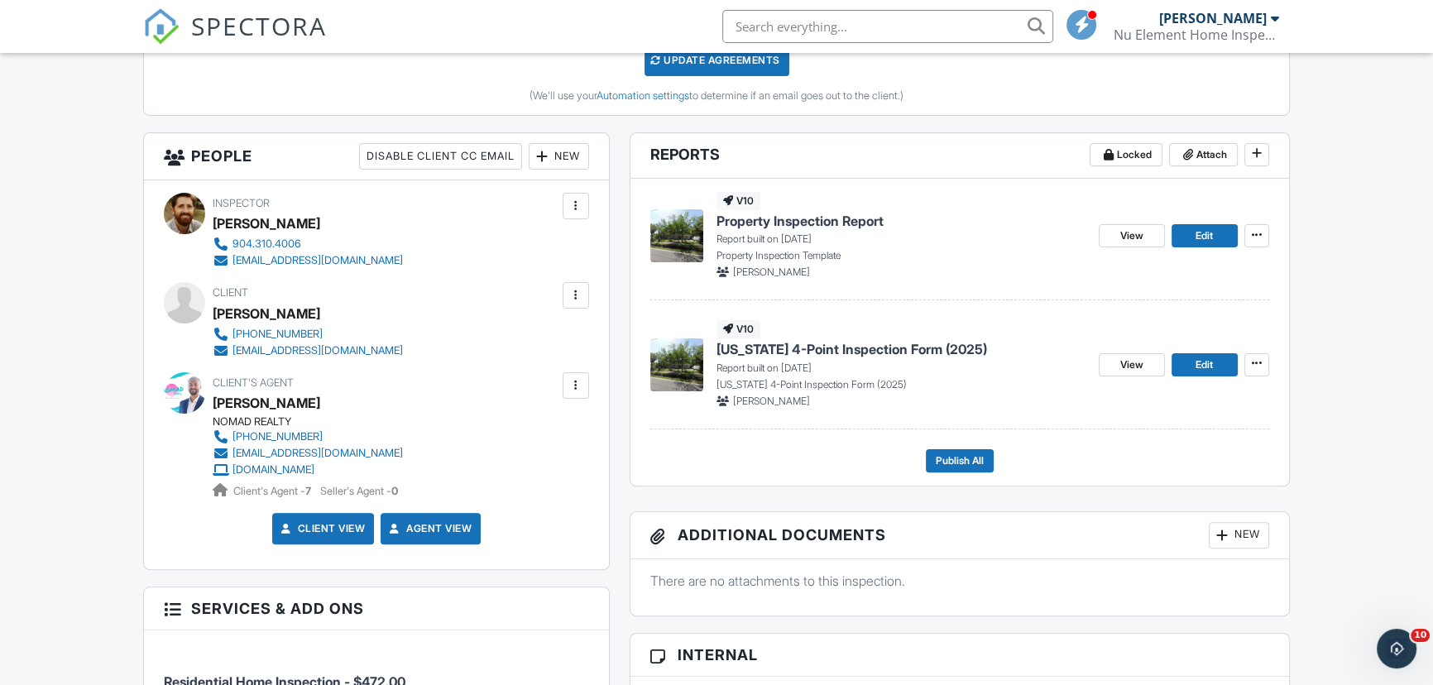
click at [881, 347] on span "[US_STATE] 4-Point Inspection Form (2025)" at bounding box center [851, 349] width 271 height 18
